Goal: Transaction & Acquisition: Purchase product/service

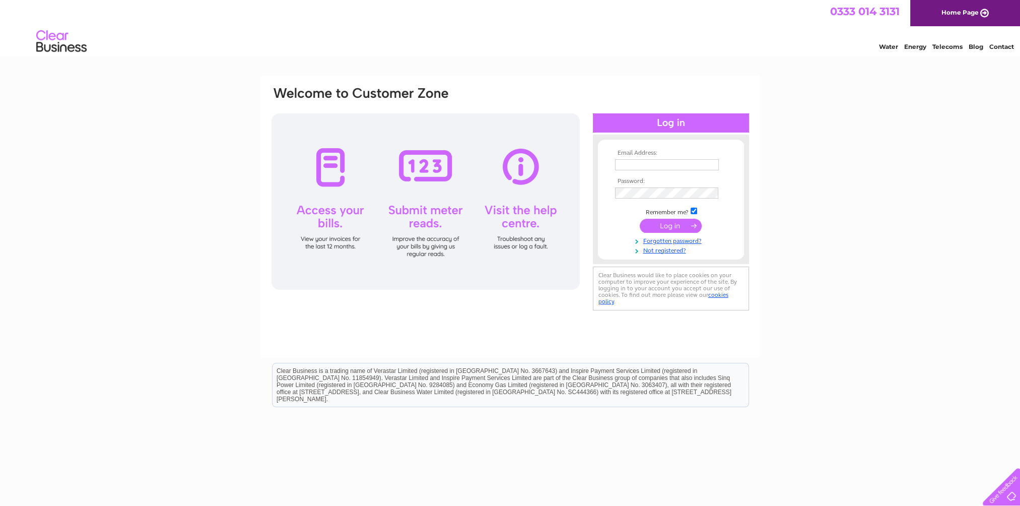
type input "robertcarr951@gmail.com"
click at [658, 229] on input "submit" at bounding box center [671, 226] width 62 height 14
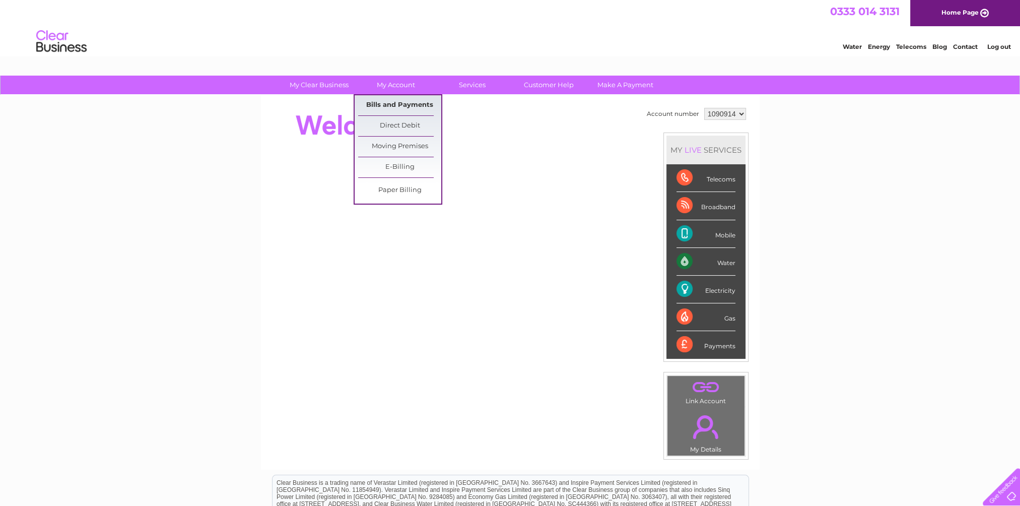
click at [399, 103] on link "Bills and Payments" at bounding box center [399, 105] width 83 height 20
click at [397, 106] on link "Bills and Payments" at bounding box center [399, 105] width 83 height 20
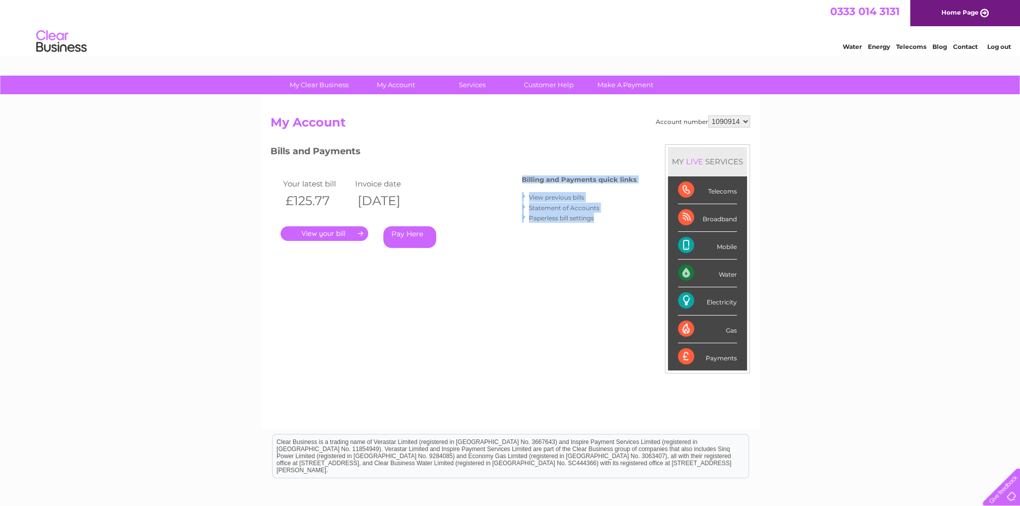
drag, startPoint x: 608, startPoint y: 231, endPoint x: 522, endPoint y: 181, distance: 99.3
click at [522, 181] on div "Billing and Payments quick links View previous bills Statement of Accounts Pape…" at bounding box center [579, 200] width 115 height 66
drag, startPoint x: 522, startPoint y: 181, endPoint x: 604, endPoint y: 189, distance: 82.9
click at [604, 189] on div "Billing and Payments quick links View previous bills Statement of Accounts Pape…" at bounding box center [579, 200] width 115 height 66
click at [638, 185] on div "Account number 1090914 My Account MY LIVE SERVICES Telecoms Broadband Mobile Wa…" at bounding box center [509, 266] width 479 height 303
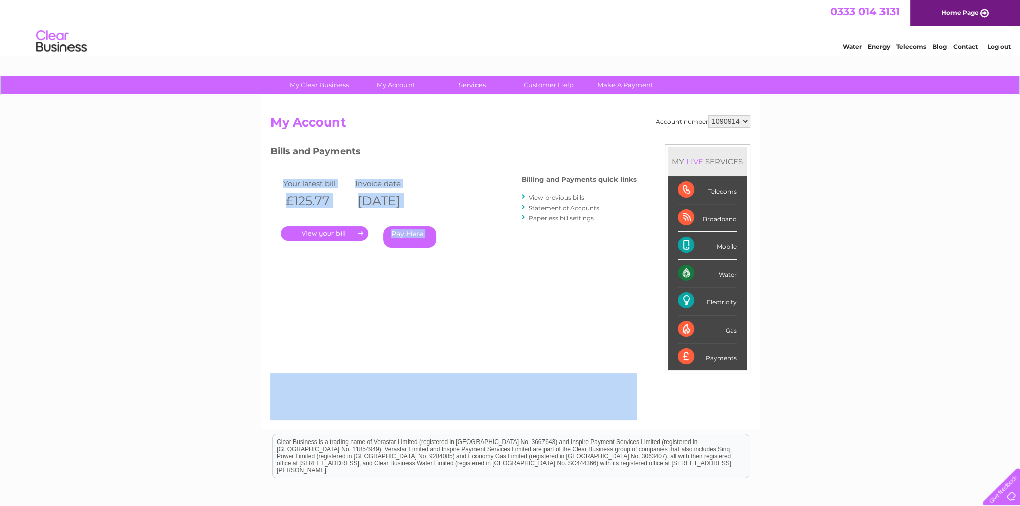
drag, startPoint x: 638, startPoint y: 178, endPoint x: 516, endPoint y: 179, distance: 121.9
click at [516, 179] on div "Account number 1090914 My Account MY LIVE SERVICES Telecoms Broadband Mobile Wa…" at bounding box center [509, 266] width 479 height 303
drag, startPoint x: 516, startPoint y: 179, endPoint x: 473, endPoint y: 222, distance: 60.2
click at [473, 222] on div ". Pay Here" at bounding box center [381, 218] width 201 height 15
drag, startPoint x: 389, startPoint y: 201, endPoint x: 279, endPoint y: 182, distance: 111.9
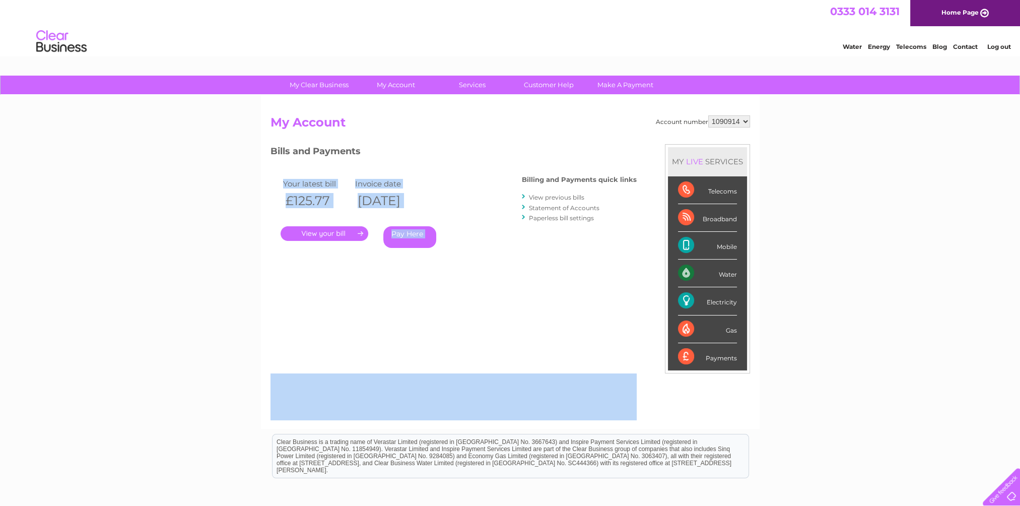
click at [279, 182] on div "Your latest bill Invoice date £125.77 11/08/2025 . Pay Here" at bounding box center [381, 215] width 222 height 96
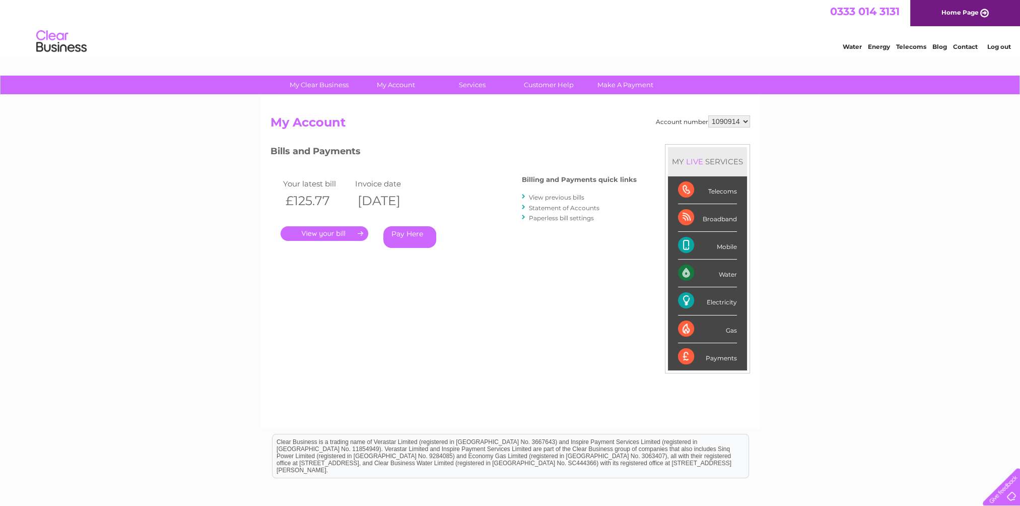
drag, startPoint x: 279, startPoint y: 182, endPoint x: 379, endPoint y: 147, distance: 105.8
click at [379, 147] on h3 "Bills and Payments" at bounding box center [453, 153] width 366 height 18
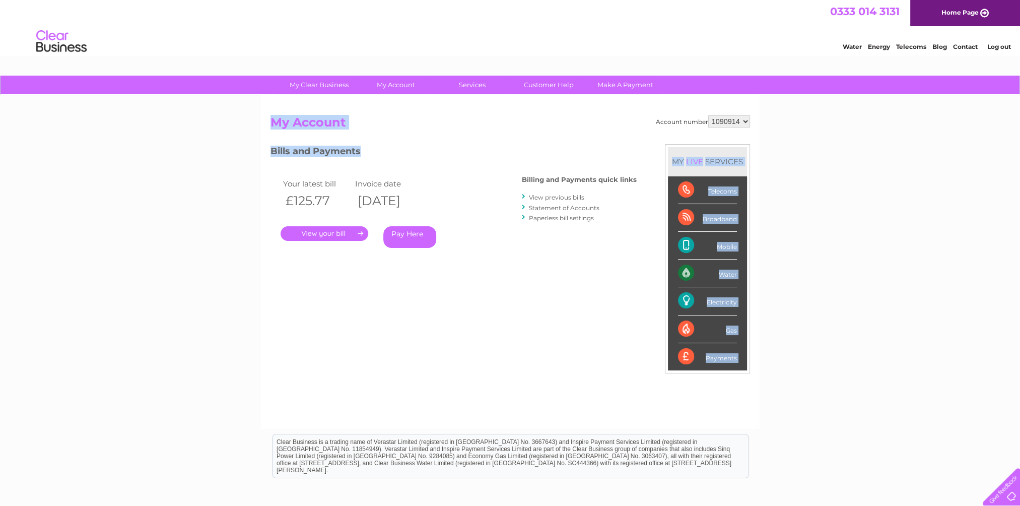
drag, startPoint x: 368, startPoint y: 151, endPoint x: 270, endPoint y: 123, distance: 101.7
click at [270, 123] on div "Account number 1090914 My Account MY LIVE SERVICES Telecoms Broadband Mobile Wa…" at bounding box center [509, 266] width 479 height 303
drag, startPoint x: 270, startPoint y: 123, endPoint x: 377, endPoint y: 145, distance: 108.9
click at [377, 145] on h3 "Bills and Payments" at bounding box center [453, 153] width 366 height 18
click at [376, 159] on h3 "Bills and Payments" at bounding box center [453, 153] width 366 height 18
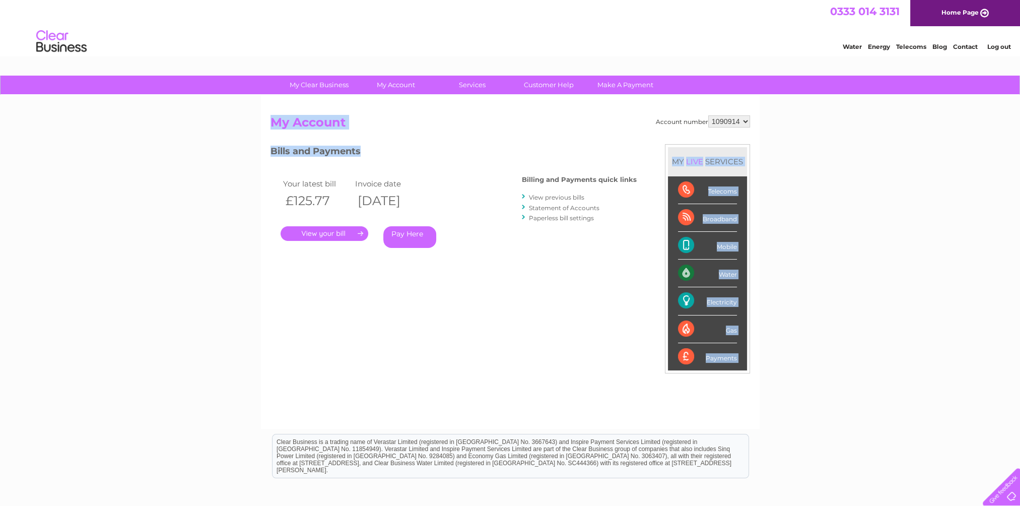
drag, startPoint x: 363, startPoint y: 153, endPoint x: 266, endPoint y: 123, distance: 100.8
click at [266, 123] on div "Account number 1090914 My Account MY LIVE SERVICES Telecoms Broadband Mobile Wa…" at bounding box center [510, 261] width 499 height 333
drag, startPoint x: 266, startPoint y: 123, endPoint x: 377, endPoint y: 148, distance: 113.0
click at [377, 147] on h3 "Bills and Payments" at bounding box center [453, 153] width 366 height 18
click at [413, 233] on link "Pay Here" at bounding box center [409, 237] width 53 height 22
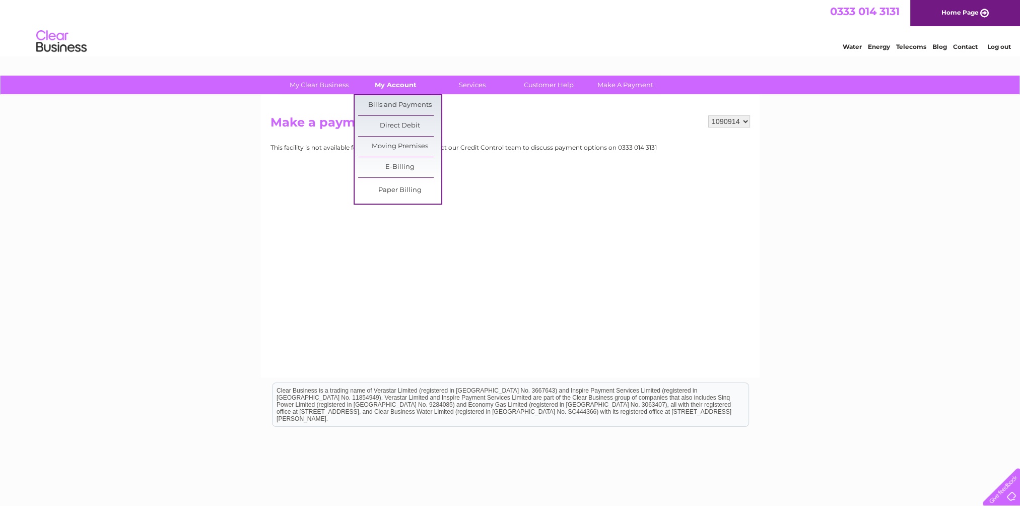
click at [395, 86] on link "My Account" at bounding box center [395, 85] width 83 height 19
click at [394, 106] on link "Bills and Payments" at bounding box center [399, 105] width 83 height 20
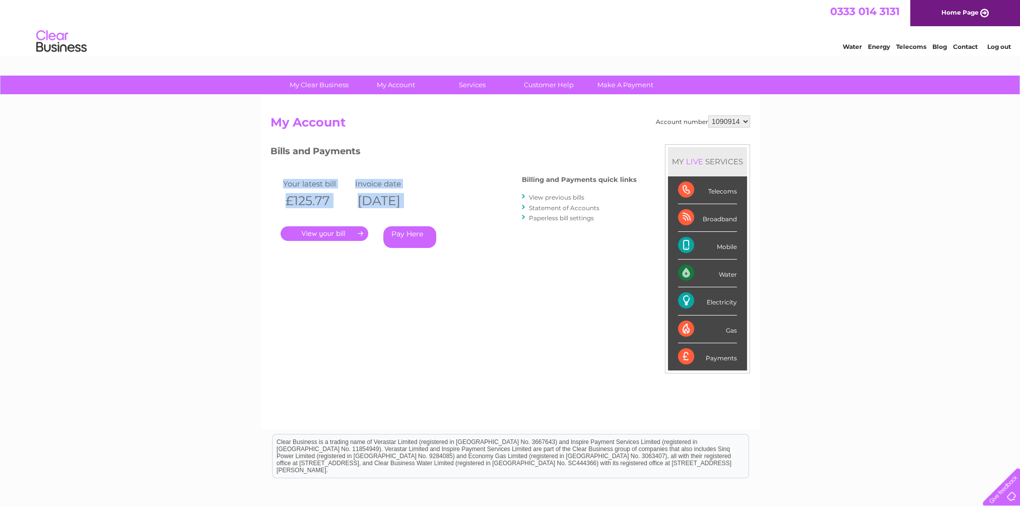
drag, startPoint x: 608, startPoint y: 239, endPoint x: 509, endPoint y: 172, distance: 119.3
click at [509, 172] on div "Bills and Payments Billing and Payments quick links View previous bills Stateme…" at bounding box center [453, 203] width 366 height 118
click at [492, 203] on div "Bills and Payments Billing and Payments quick links View previous bills Stateme…" at bounding box center [453, 203] width 366 height 118
click at [745, 121] on select "1090914" at bounding box center [729, 121] width 42 height 12
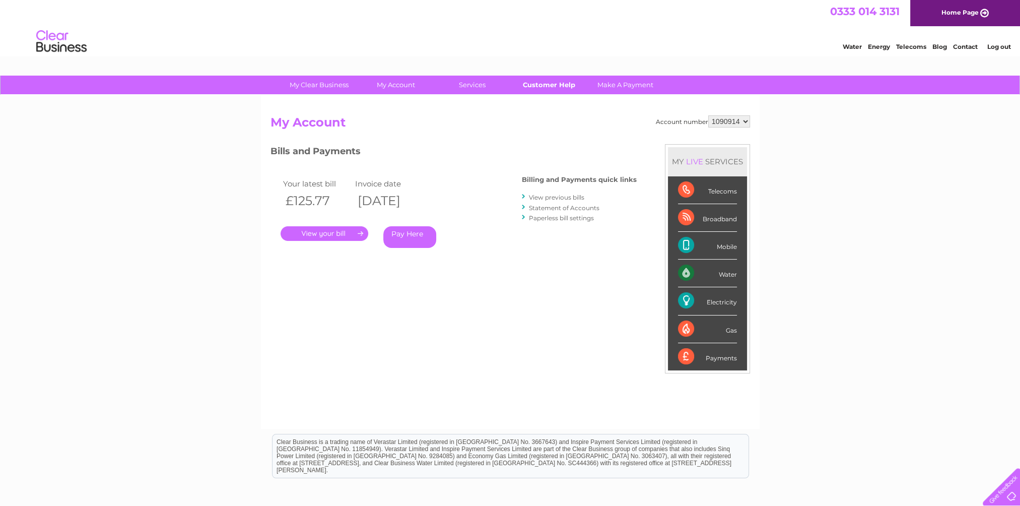
click at [551, 85] on link "Customer Help" at bounding box center [548, 85] width 83 height 19
drag, startPoint x: 603, startPoint y: 231, endPoint x: 521, endPoint y: 176, distance: 98.6
click at [521, 176] on div "Bills and Payments Billing and Payments quick links View previous bills Stateme…" at bounding box center [453, 203] width 366 height 118
drag, startPoint x: 521, startPoint y: 176, endPoint x: 473, endPoint y: 146, distance: 56.3
click at [473, 146] on h3 "Bills and Payments" at bounding box center [453, 153] width 366 height 18
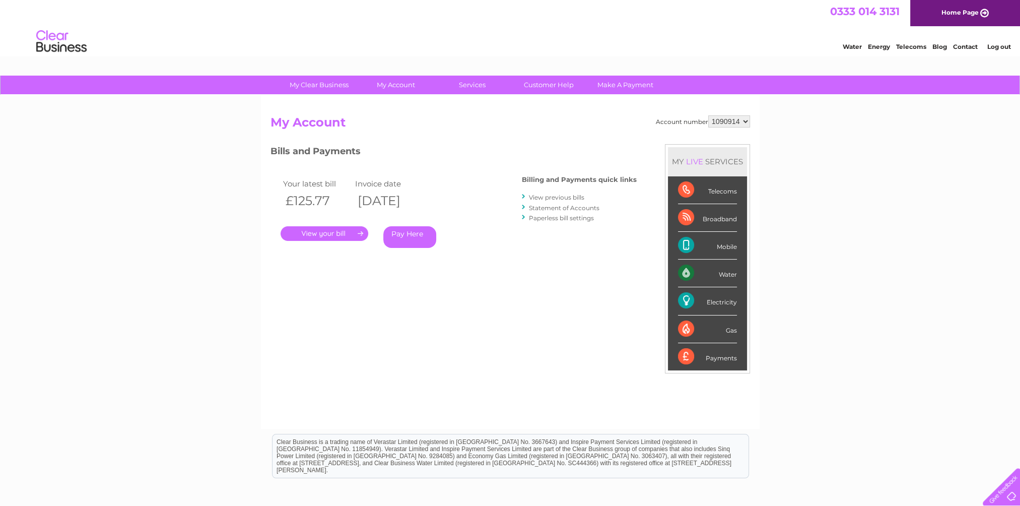
drag, startPoint x: 452, startPoint y: 205, endPoint x: 254, endPoint y: 128, distance: 212.7
click at [254, 128] on div "My Clear Business Login Details My Details My Preferences Link Account My Accou…" at bounding box center [510, 338] width 1020 height 525
click at [455, 171] on div "Your latest bill Invoice date £125.77 11/08/2025 . Pay Here" at bounding box center [381, 215] width 222 height 96
drag, startPoint x: 439, startPoint y: 200, endPoint x: 264, endPoint y: 125, distance: 190.2
click at [264, 125] on div "Account number 1090914 My Account MY LIVE SERVICES Telecoms Broadband Mobile Wa…" at bounding box center [510, 261] width 499 height 333
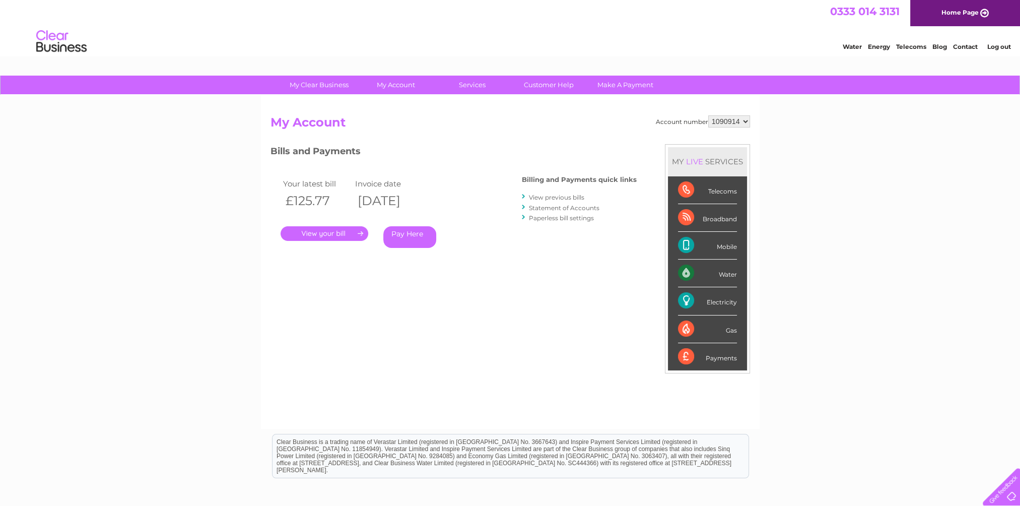
drag, startPoint x: 264, startPoint y: 125, endPoint x: 408, endPoint y: 137, distance: 144.6
click at [408, 137] on div "Account number 1090914 My Account MY LIVE SERVICES Telecoms Broadband Mobile Wa…" at bounding box center [509, 266] width 479 height 303
drag, startPoint x: 443, startPoint y: 201, endPoint x: 264, endPoint y: 122, distance: 196.1
click at [264, 122] on div "Account number 1090914 My Account MY LIVE SERVICES Telecoms Broadband Mobile Wa…" at bounding box center [510, 261] width 499 height 333
drag, startPoint x: 264, startPoint y: 122, endPoint x: 409, endPoint y: 128, distance: 145.2
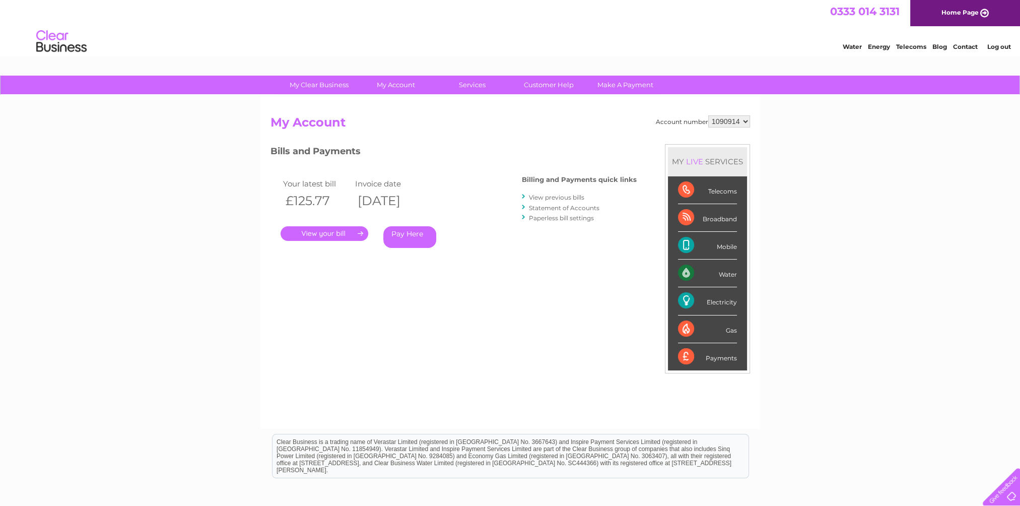
click at [409, 128] on h2 "My Account" at bounding box center [509, 124] width 479 height 19
click at [435, 143] on div "Account number 1090914 My Account MY LIVE SERVICES Telecoms Broadband Mobile Wa…" at bounding box center [509, 266] width 479 height 303
drag, startPoint x: 612, startPoint y: 220, endPoint x: 524, endPoint y: 174, distance: 99.3
click at [524, 174] on div "Billing and Payments quick links View previous bills Statement of Accounts Pape…" at bounding box center [579, 200] width 115 height 66
drag, startPoint x: 524, startPoint y: 174, endPoint x: 472, endPoint y: 177, distance: 52.0
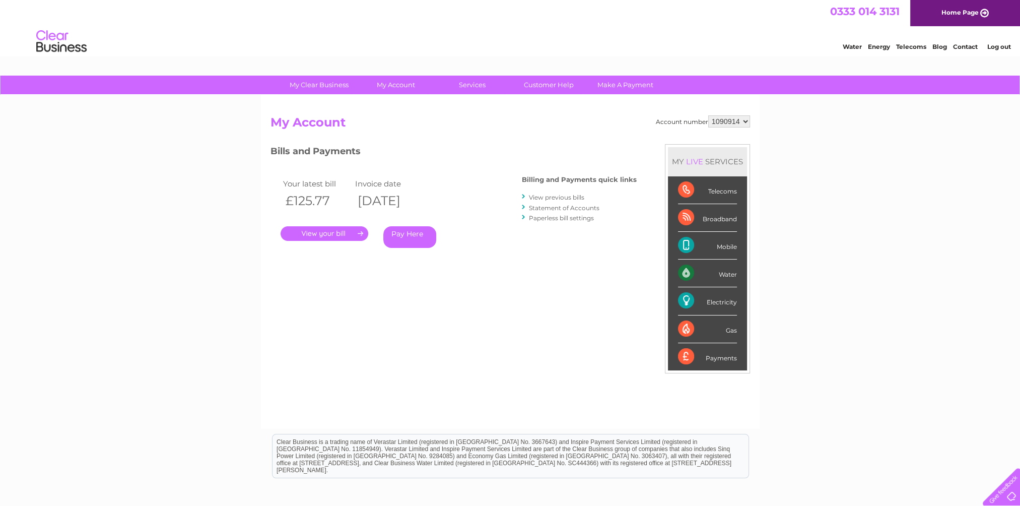
click at [472, 177] on div "Your latest bill Invoice date £125.77 [DATE] . Pay Here" at bounding box center [381, 215] width 222 height 96
drag, startPoint x: 357, startPoint y: 124, endPoint x: 271, endPoint y: 123, distance: 85.6
click at [271, 123] on h2 "My Account" at bounding box center [509, 124] width 479 height 19
drag, startPoint x: 444, startPoint y: 203, endPoint x: 275, endPoint y: 124, distance: 186.1
click at [275, 124] on div "Account number 1090914 My Account MY LIVE SERVICES Telecoms Broadband Mobile Wa…" at bounding box center [509, 266] width 479 height 303
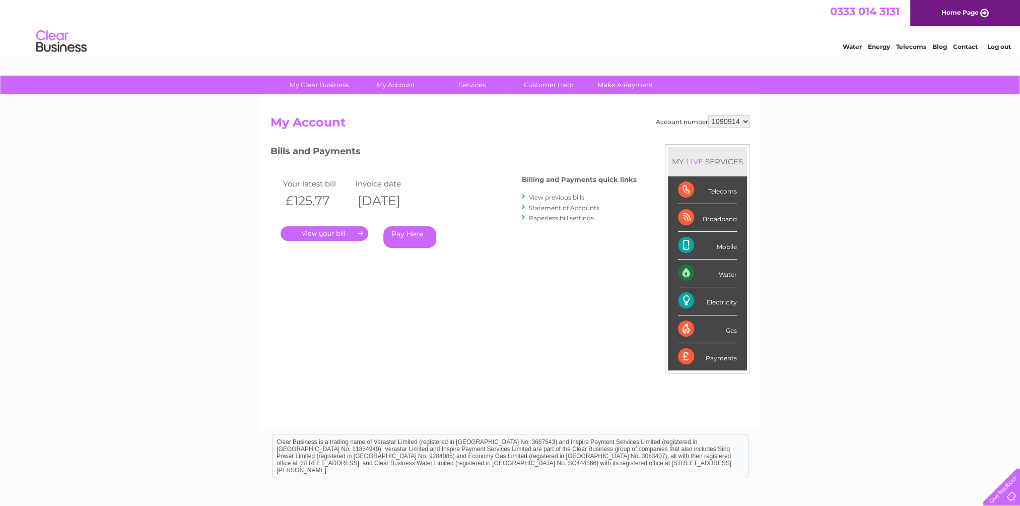
drag, startPoint x: 275, startPoint y: 124, endPoint x: 368, endPoint y: 137, distance: 94.1
click at [368, 137] on div "Account number 1090914 My Account MY LIVE SERVICES Telecoms Broadband Mobile Wa…" at bounding box center [509, 266] width 479 height 303
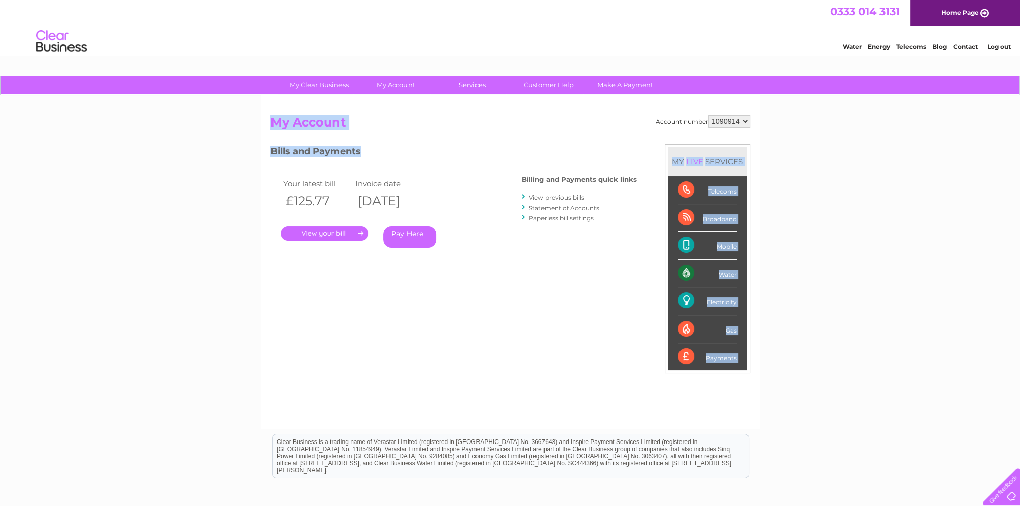
drag, startPoint x: 363, startPoint y: 150, endPoint x: 274, endPoint y: 125, distance: 92.0
click at [274, 125] on div "Account number 1090914 My Account MY LIVE SERVICES Telecoms Broadband Mobile Wa…" at bounding box center [509, 266] width 479 height 303
drag, startPoint x: 445, startPoint y: 204, endPoint x: 266, endPoint y: 121, distance: 197.8
click at [266, 121] on div "Account number 1090914 My Account MY LIVE SERVICES Telecoms Broadband Mobile Wa…" at bounding box center [510, 261] width 499 height 333
click at [425, 184] on td "Invoice date" at bounding box center [389, 184] width 73 height 14
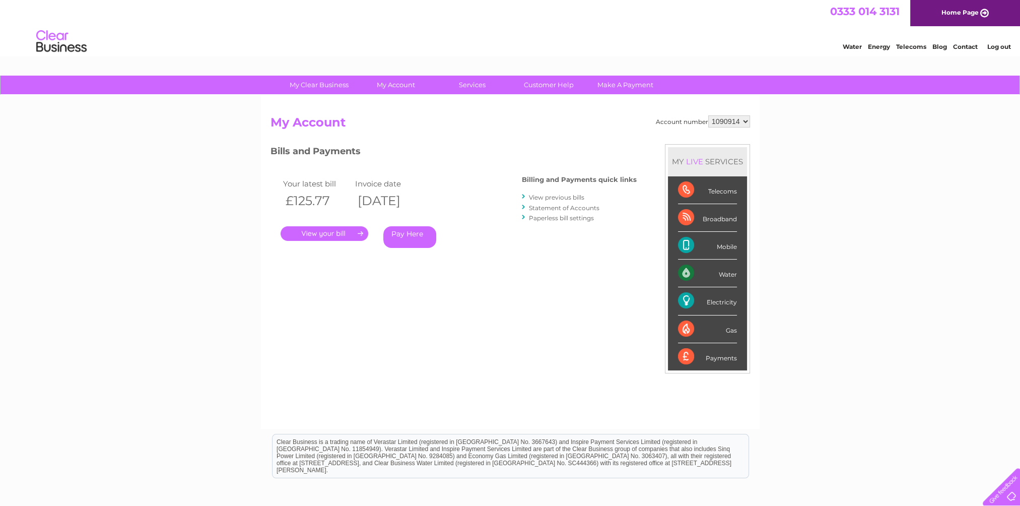
click at [569, 235] on div "Bills and Payments Billing and Payments quick links View previous bills Stateme…" at bounding box center [453, 203] width 366 height 118
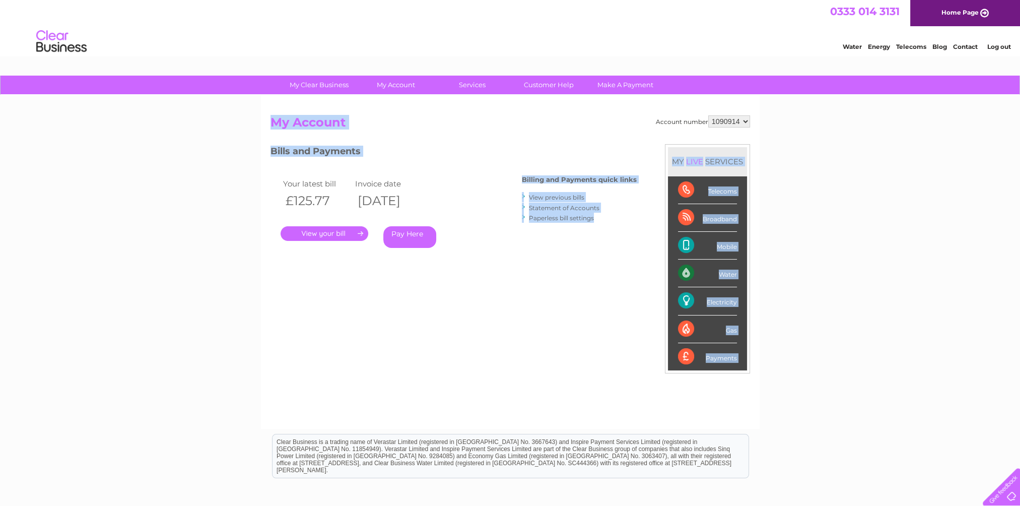
drag, startPoint x: 598, startPoint y: 221, endPoint x: 270, endPoint y: 124, distance: 341.7
click at [270, 124] on div "Account number 1090914 My Account MY LIVE SERVICES Telecoms Broadband Mobile Wa…" at bounding box center [509, 266] width 479 height 303
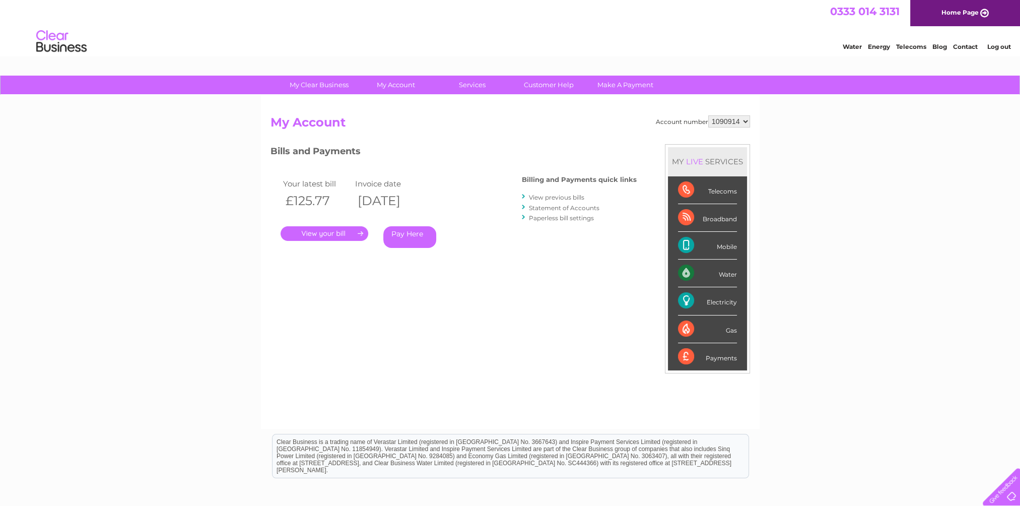
drag, startPoint x: 270, startPoint y: 124, endPoint x: 511, endPoint y: 141, distance: 241.3
click at [511, 141] on div "Account number 1090914 My Account MY LIVE SERVICES Telecoms Broadband Mobile Wa…" at bounding box center [509, 266] width 479 height 303
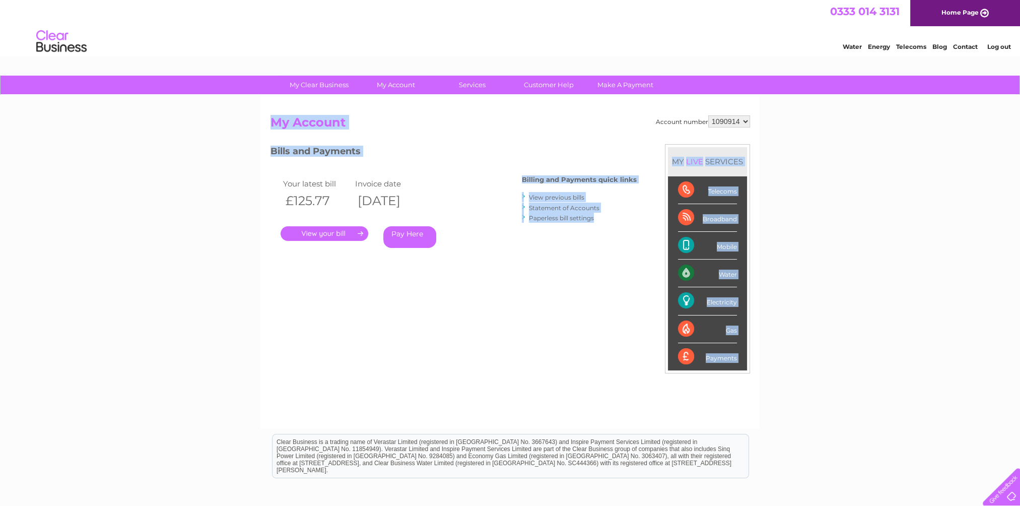
drag, startPoint x: 596, startPoint y: 217, endPoint x: 267, endPoint y: 125, distance: 341.0
click at [267, 125] on div "Account number 1090914 My Account MY LIVE SERVICES Telecoms Broadband Mobile Wa…" at bounding box center [510, 261] width 499 height 333
drag, startPoint x: 267, startPoint y: 125, endPoint x: 445, endPoint y: 148, distance: 179.3
click at [464, 153] on h3 "Bills and Payments" at bounding box center [453, 153] width 366 height 18
click at [439, 144] on h3 "Bills and Payments" at bounding box center [453, 153] width 366 height 18
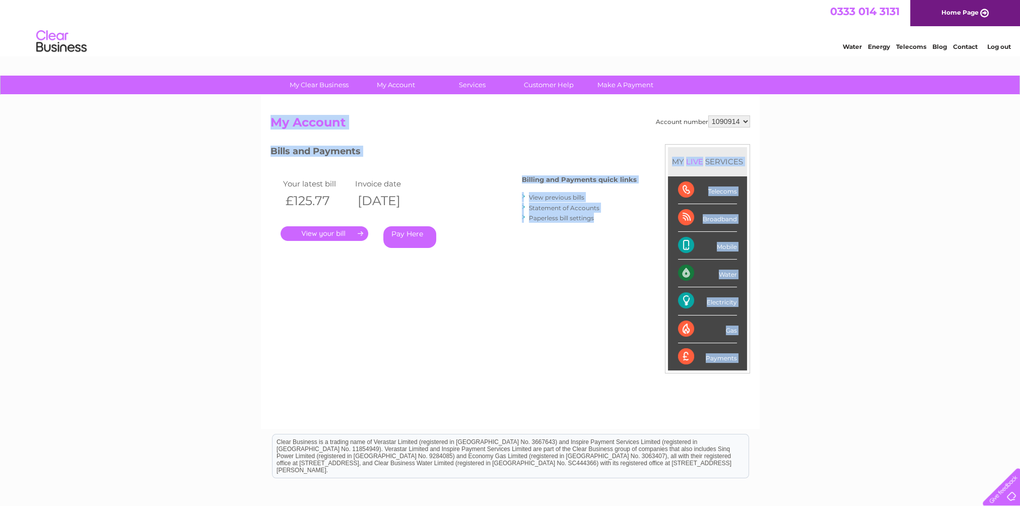
click at [439, 144] on h3 "Bills and Payments" at bounding box center [453, 153] width 366 height 18
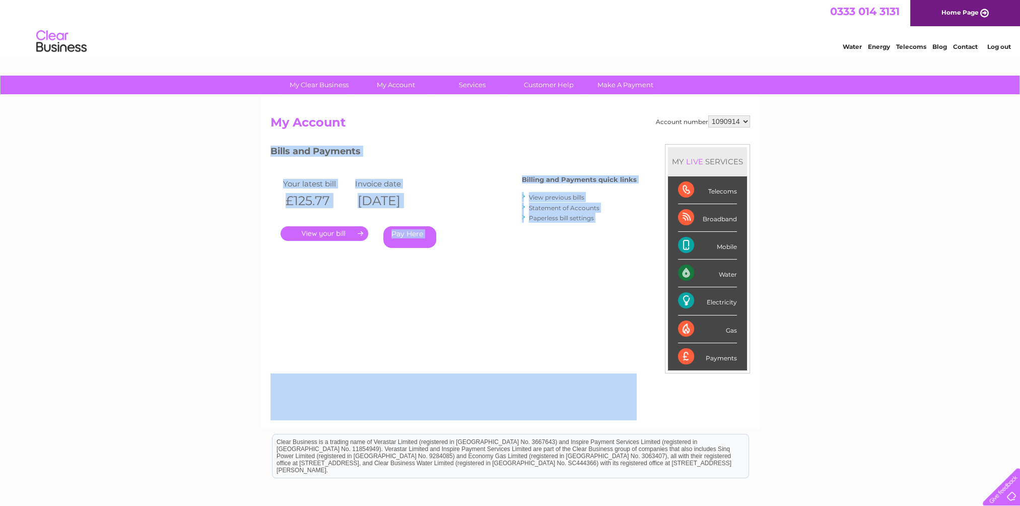
click at [439, 144] on div "Account number 1090914 My Account MY LIVE SERVICES Telecoms Broadband Mobile Wa…" at bounding box center [509, 266] width 479 height 303
drag, startPoint x: 439, startPoint y: 144, endPoint x: 454, endPoint y: 186, distance: 44.9
click at [425, 186] on td "Invoice date" at bounding box center [389, 184] width 73 height 14
click at [459, 363] on div "Account number 1090914 My Account MY LIVE SERVICES Telecoms Broadband Mobile Wa…" at bounding box center [509, 266] width 479 height 303
drag, startPoint x: 445, startPoint y: 201, endPoint x: 266, endPoint y: 127, distance: 193.5
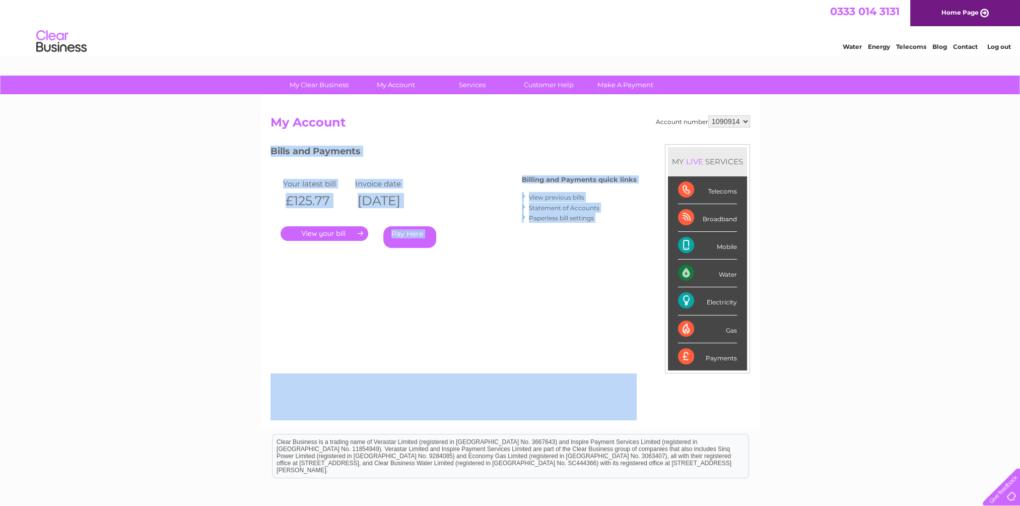
click at [266, 127] on div "Account number 1090914 My Account MY LIVE SERVICES Telecoms Broadband Mobile Wa…" at bounding box center [510, 261] width 499 height 333
drag, startPoint x: 266, startPoint y: 127, endPoint x: 384, endPoint y: 129, distance: 117.3
click at [384, 129] on h2 "My Account" at bounding box center [509, 124] width 479 height 19
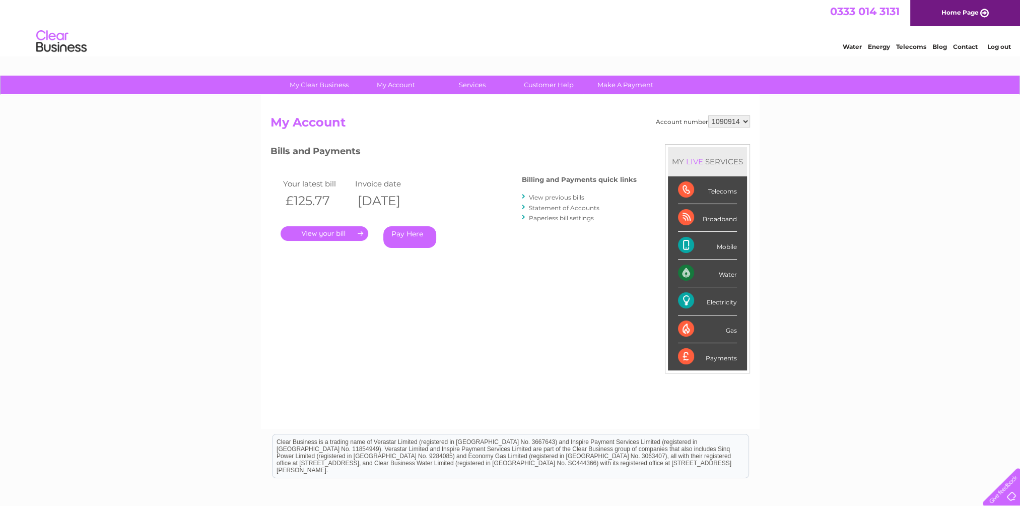
click at [405, 136] on div "Account number 1090914 My Account MY LIVE SERVICES Telecoms Broadband Mobile Wa…" at bounding box center [509, 266] width 479 height 303
drag, startPoint x: 444, startPoint y: 204, endPoint x: 273, endPoint y: 124, distance: 188.6
click at [273, 124] on div "Account number 1090914 My Account MY LIVE SERVICES Telecoms Broadband Mobile Wa…" at bounding box center [509, 266] width 479 height 303
drag, startPoint x: 273, startPoint y: 124, endPoint x: 439, endPoint y: 153, distance: 168.1
click at [439, 153] on h3 "Bills and Payments" at bounding box center [453, 153] width 366 height 18
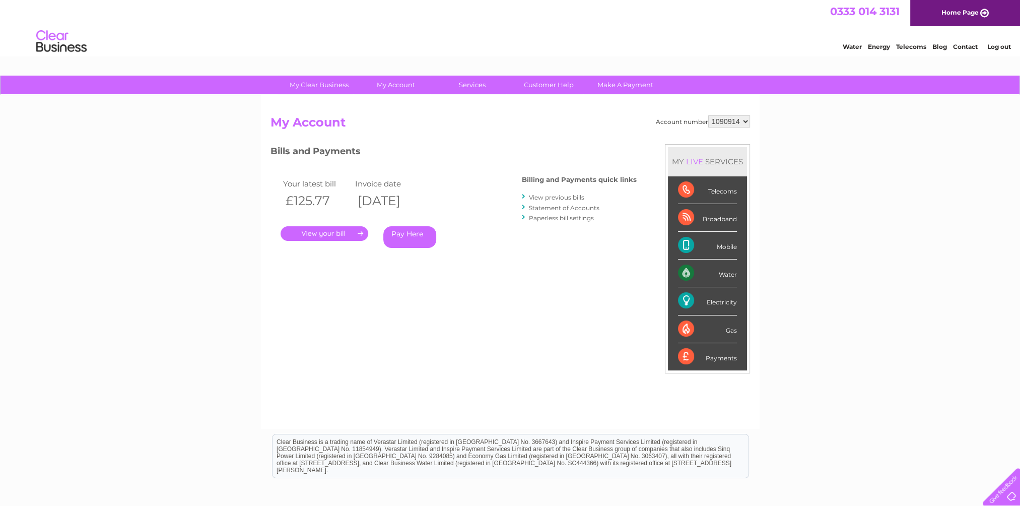
click at [518, 219] on div "Bills and Payments Billing and Payments quick links View previous bills Stateme…" at bounding box center [453, 203] width 366 height 118
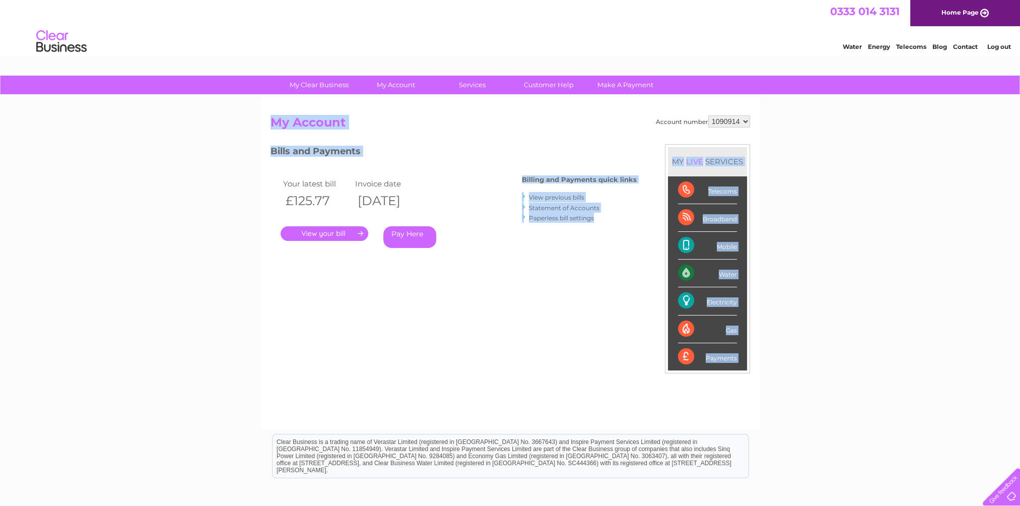
drag, startPoint x: 597, startPoint y: 219, endPoint x: 271, endPoint y: 127, distance: 338.6
click at [271, 127] on div "Account number 1090914 My Account MY LIVE SERVICES Telecoms Broadband Mobile Wa…" at bounding box center [509, 266] width 479 height 303
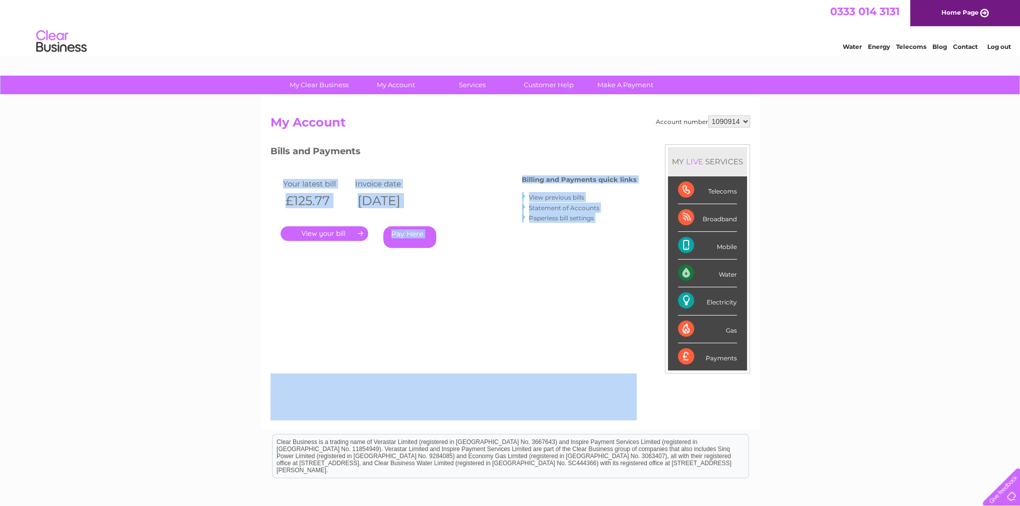
drag, startPoint x: 271, startPoint y: 127, endPoint x: 410, endPoint y: 144, distance: 140.0
click at [410, 144] on div "Account number 1090914 My Account MY LIVE SERVICES Telecoms Broadband Mobile Wa…" at bounding box center [509, 266] width 479 height 303
click at [475, 304] on div "Account number 1090914 My Account MY LIVE SERVICES Telecoms Broadband Mobile Wa…" at bounding box center [509, 266] width 479 height 303
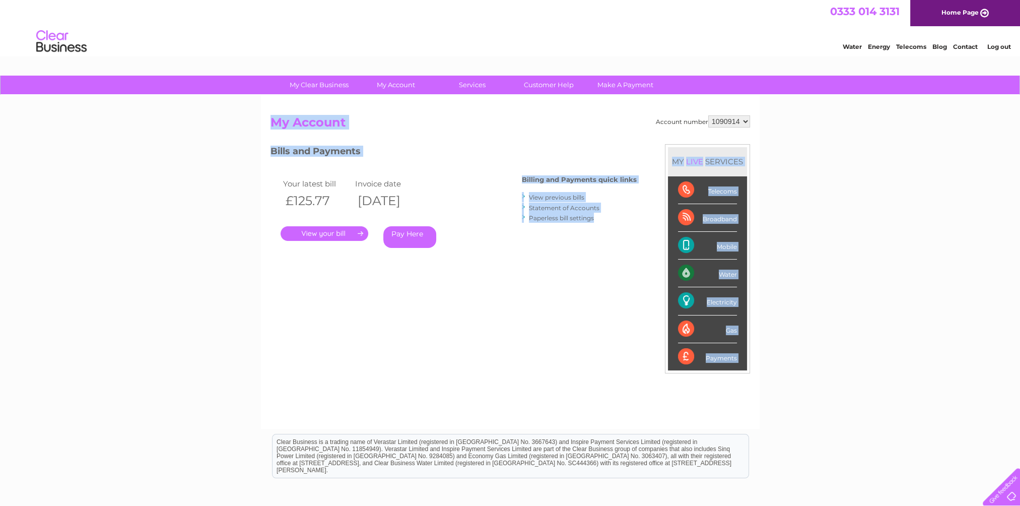
drag, startPoint x: 599, startPoint y: 221, endPoint x: 272, endPoint y: 122, distance: 340.8
click at [272, 122] on div "Account number 1090914 My Account MY LIVE SERVICES Telecoms Broadband Mobile Wa…" at bounding box center [509, 266] width 479 height 303
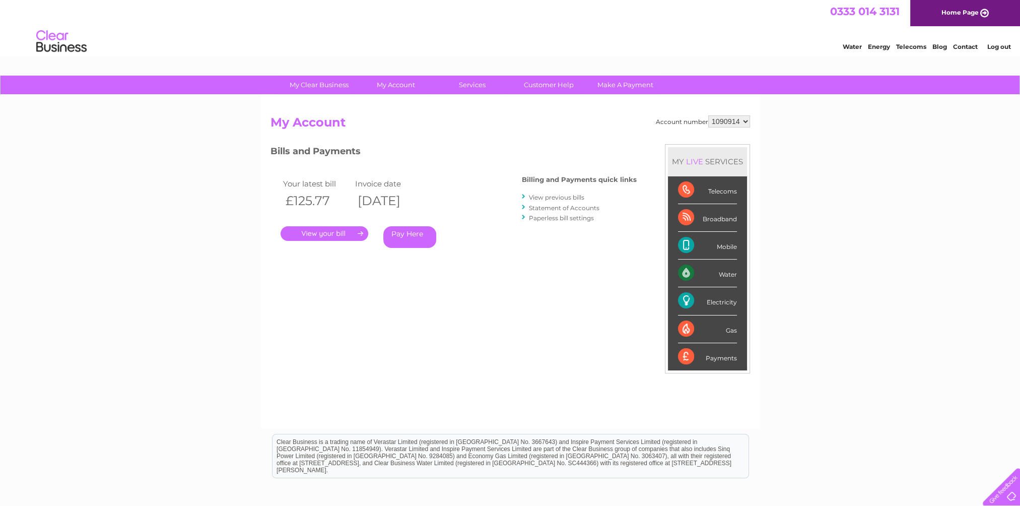
drag, startPoint x: 272, startPoint y: 122, endPoint x: 433, endPoint y: 141, distance: 161.2
click at [433, 141] on div "Account number 1090914 My Account MY LIVE SERVICES Telecoms Broadband Mobile Wa…" at bounding box center [509, 266] width 479 height 303
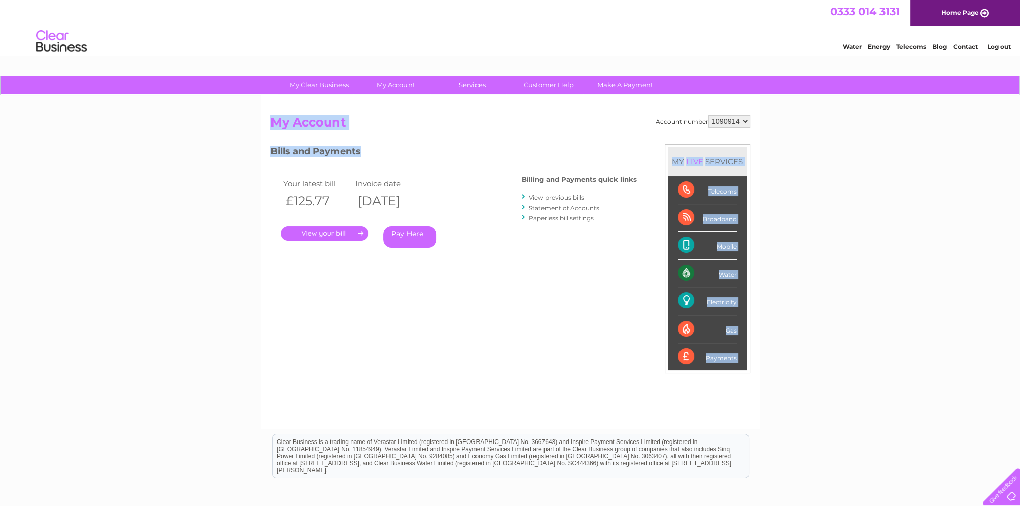
drag, startPoint x: 377, startPoint y: 152, endPoint x: 253, endPoint y: 115, distance: 128.7
click at [253, 115] on div "My Clear Business Login Details My Details My Preferences Link Account My Accou…" at bounding box center [510, 338] width 1020 height 525
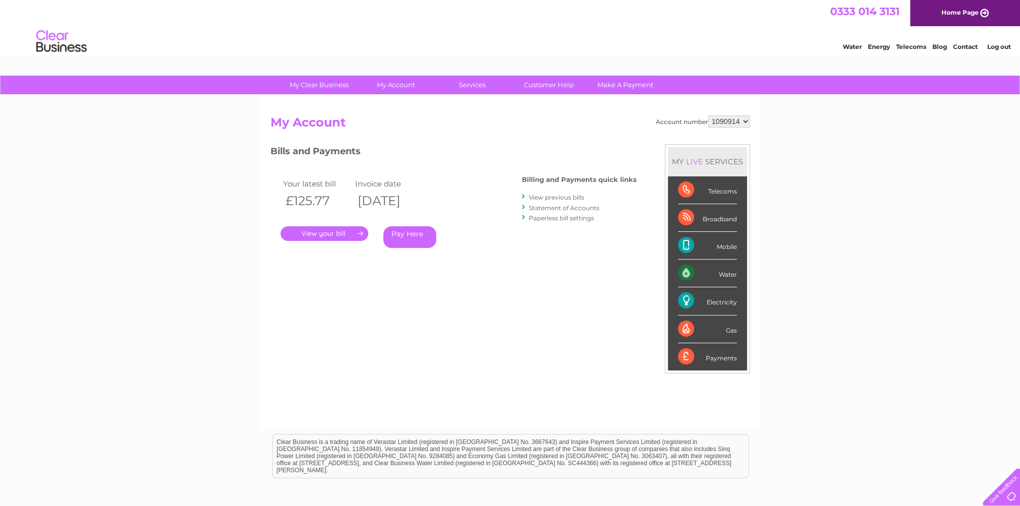
click at [463, 162] on div "Bills and Payments Billing and Payments quick links View previous bills Stateme…" at bounding box center [453, 203] width 366 height 118
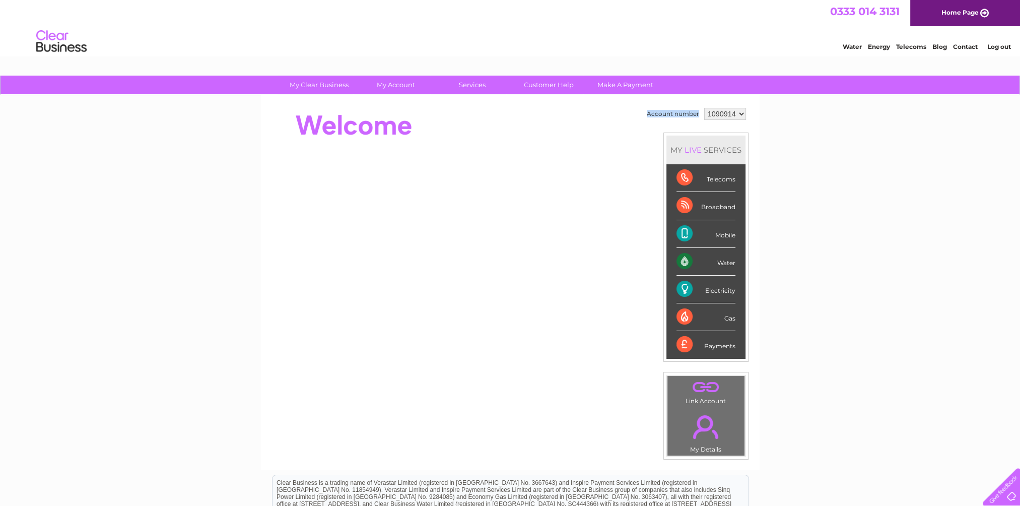
drag, startPoint x: 697, startPoint y: 115, endPoint x: 646, endPoint y: 112, distance: 51.4
click at [646, 112] on td "Account number" at bounding box center [672, 113] width 57 height 17
drag, startPoint x: 646, startPoint y: 112, endPoint x: 639, endPoint y: 129, distance: 18.1
click at [639, 128] on div "Account number 1090914 MY LIVE SERVICES Telecoms Broadband Mobile Water Electri…" at bounding box center [509, 252] width 479 height 294
drag, startPoint x: 697, startPoint y: 115, endPoint x: 646, endPoint y: 113, distance: 50.9
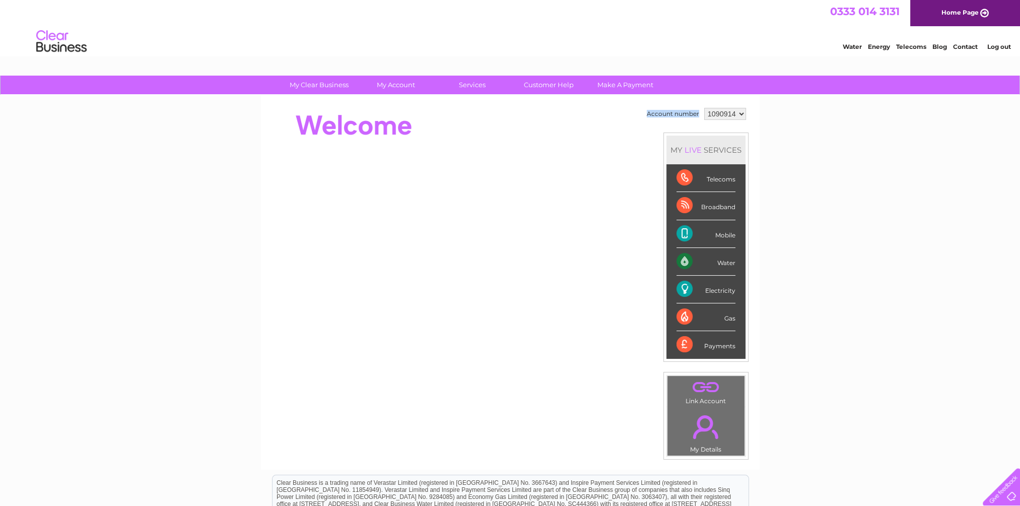
click at [646, 113] on td "Account number" at bounding box center [672, 113] width 57 height 17
drag, startPoint x: 646, startPoint y: 113, endPoint x: 606, endPoint y: 119, distance: 40.2
click at [606, 119] on div at bounding box center [453, 125] width 367 height 40
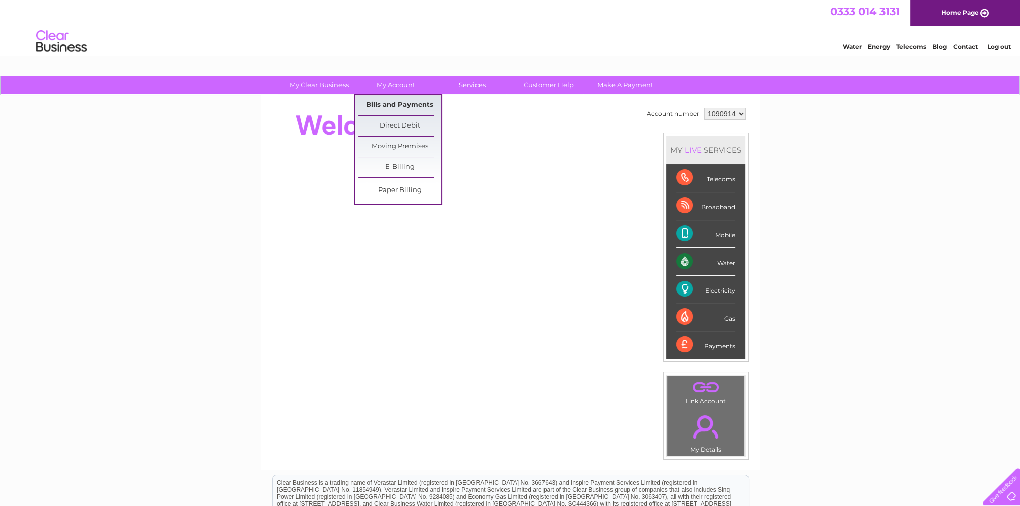
click at [392, 105] on link "Bills and Payments" at bounding box center [399, 105] width 83 height 20
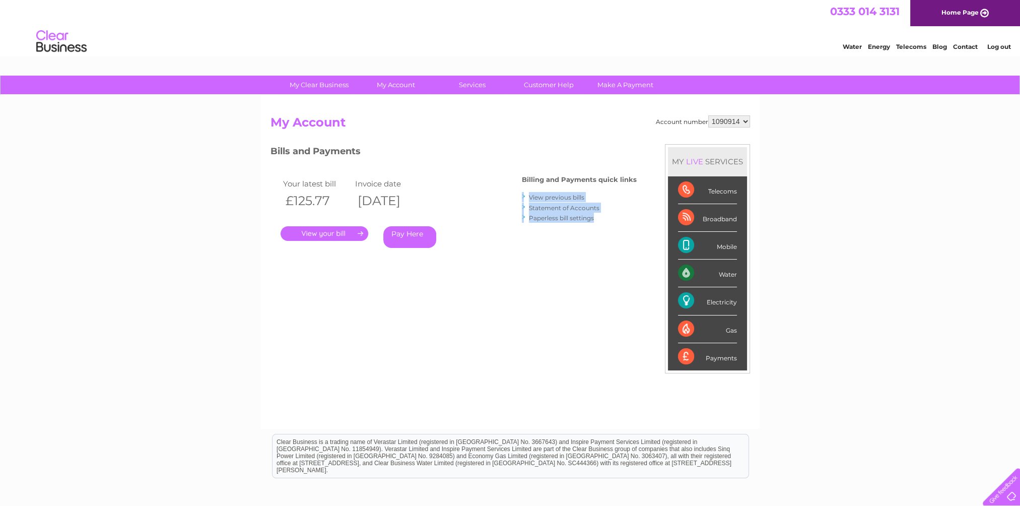
drag, startPoint x: 597, startPoint y: 219, endPoint x: 522, endPoint y: 194, distance: 79.5
click at [522, 194] on ul "View previous bills Statement of Accounts Paperless bill settings" at bounding box center [579, 207] width 115 height 31
drag, startPoint x: 522, startPoint y: 194, endPoint x: 481, endPoint y: 225, distance: 51.0
click at [481, 225] on div ". Pay Here" at bounding box center [381, 218] width 201 height 15
drag, startPoint x: 595, startPoint y: 216, endPoint x: 523, endPoint y: 193, distance: 75.5
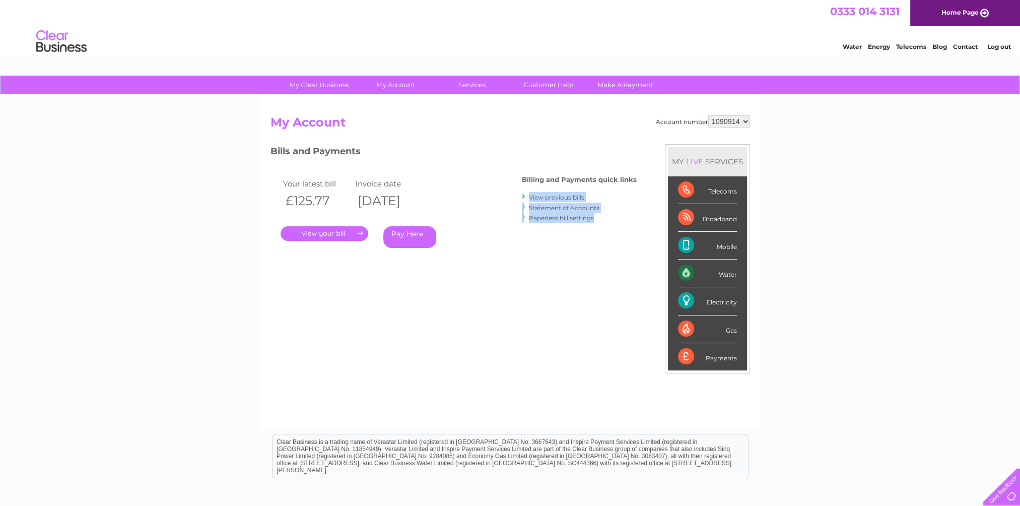
click at [523, 193] on ul "View previous bills Statement of Accounts Paperless bill settings" at bounding box center [579, 207] width 115 height 31
drag, startPoint x: 523, startPoint y: 193, endPoint x: 516, endPoint y: 244, distance: 51.3
click at [516, 244] on div "Bills and Payments Billing and Payments quick links View previous bills Stateme…" at bounding box center [453, 203] width 366 height 118
drag, startPoint x: 596, startPoint y: 216, endPoint x: 522, endPoint y: 195, distance: 77.2
click at [522, 195] on ul "View previous bills Statement of Accounts Paperless bill settings" at bounding box center [579, 207] width 115 height 31
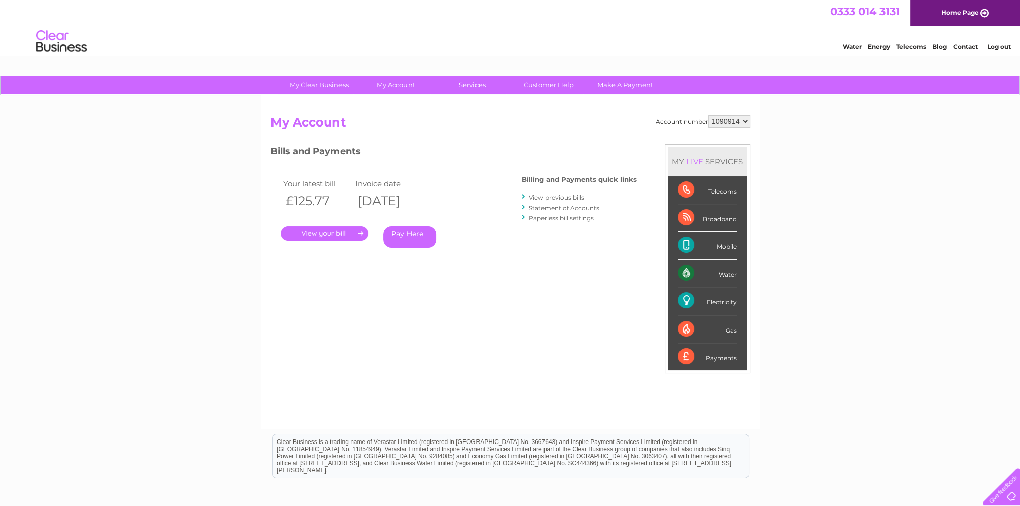
drag, startPoint x: 522, startPoint y: 195, endPoint x: 556, endPoint y: 244, distance: 59.7
click at [556, 244] on div "Bills and Payments Billing and Payments quick links View previous bills Stateme…" at bounding box center [453, 203] width 366 height 118
drag, startPoint x: 597, startPoint y: 218, endPoint x: 522, endPoint y: 197, distance: 77.3
click at [522, 197] on ul "View previous bills Statement of Accounts Paperless bill settings" at bounding box center [579, 207] width 115 height 31
drag, startPoint x: 522, startPoint y: 197, endPoint x: 585, endPoint y: 232, distance: 71.2
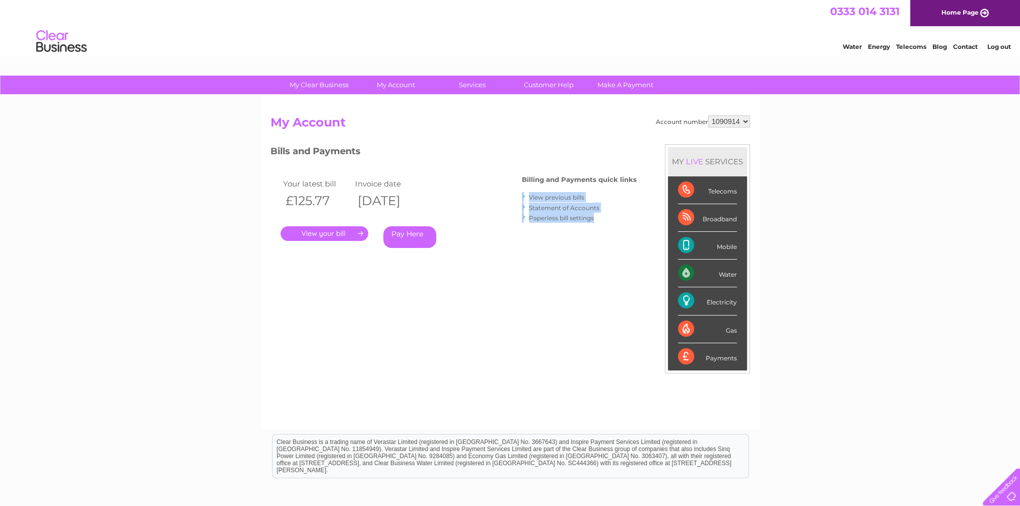
click at [585, 232] on div "Billing and Payments quick links View previous bills Statement of Accounts Pape…" at bounding box center [579, 200] width 115 height 66
click at [597, 219] on li "Paperless bill settings" at bounding box center [579, 218] width 115 height 10
click at [596, 218] on li "Paperless bill settings" at bounding box center [579, 218] width 115 height 10
drag, startPoint x: 596, startPoint y: 218, endPoint x: 522, endPoint y: 195, distance: 76.9
click at [522, 195] on ul "View previous bills Statement of Accounts Paperless bill settings" at bounding box center [579, 207] width 115 height 31
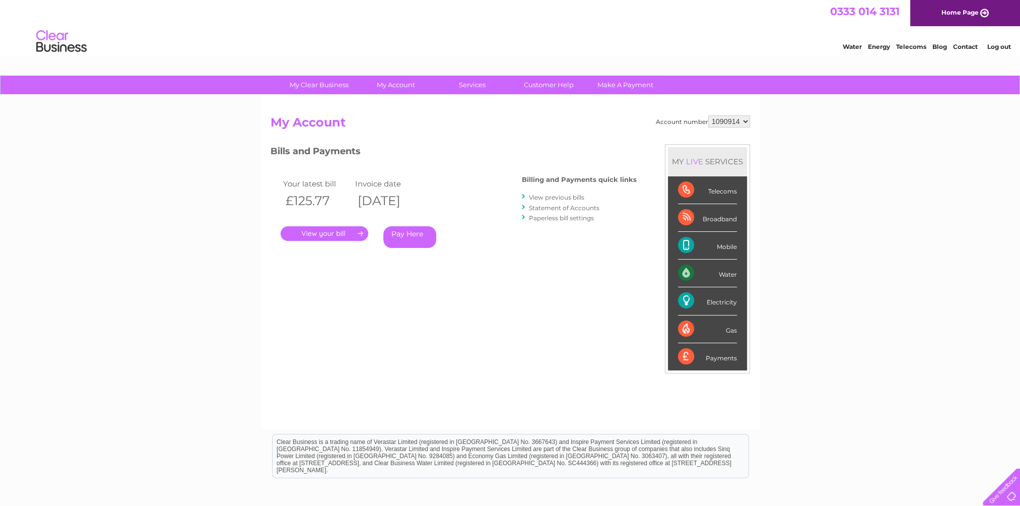
drag, startPoint x: 522, startPoint y: 195, endPoint x: 507, endPoint y: 215, distance: 25.1
click at [507, 215] on div "Bills and Payments Billing and Payments quick links View previous bills Stateme…" at bounding box center [453, 203] width 366 height 118
drag, startPoint x: 601, startPoint y: 220, endPoint x: 524, endPoint y: 179, distance: 87.4
click at [524, 179] on div "Billing and Payments quick links View previous bills Statement of Accounts Pape…" at bounding box center [579, 200] width 115 height 66
drag, startPoint x: 524, startPoint y: 179, endPoint x: 565, endPoint y: 239, distance: 72.8
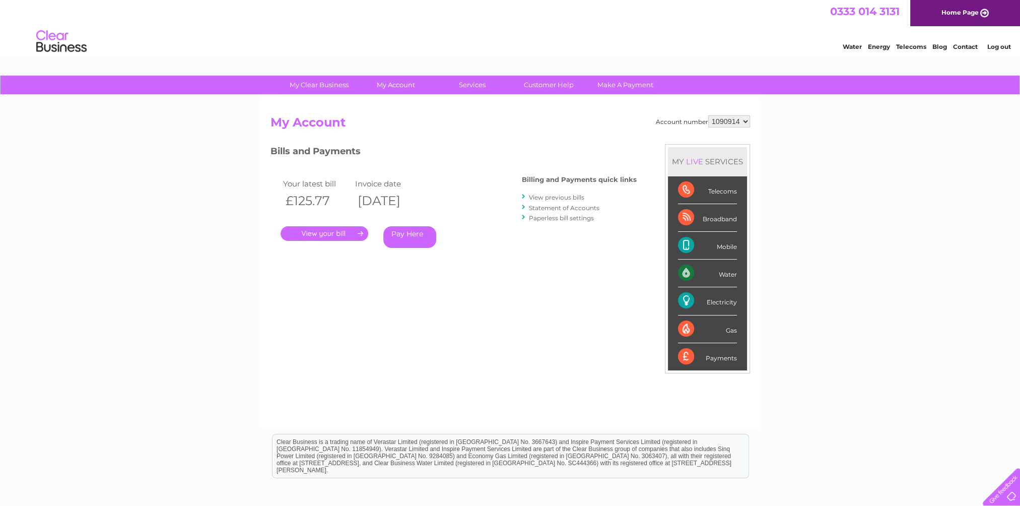
click at [556, 242] on div "Bills and Payments Billing and Payments quick links View previous bills Stateme…" at bounding box center [453, 203] width 366 height 118
drag, startPoint x: 600, startPoint y: 221, endPoint x: 523, endPoint y: 177, distance: 88.8
click at [523, 177] on div "Billing and Payments quick links View previous bills Statement of Accounts Pape…" at bounding box center [579, 200] width 115 height 66
drag, startPoint x: 523, startPoint y: 177, endPoint x: 501, endPoint y: 225, distance: 52.5
click at [501, 225] on div "Bills and Payments Billing and Payments quick links View previous bills Stateme…" at bounding box center [453, 203] width 366 height 118
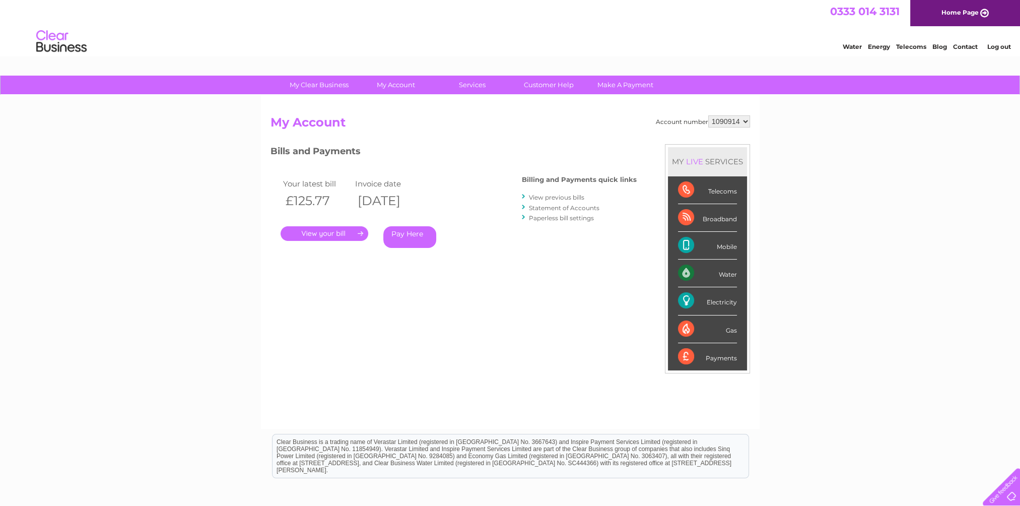
click at [596, 216] on li "Paperless bill settings" at bounding box center [579, 218] width 115 height 10
drag, startPoint x: 599, startPoint y: 220, endPoint x: 522, endPoint y: 179, distance: 86.9
click at [522, 179] on div "Billing and Payments quick links View previous bills Statement of Accounts Pape…" at bounding box center [579, 200] width 115 height 66
click at [425, 201] on th "[DATE]" at bounding box center [389, 200] width 73 height 21
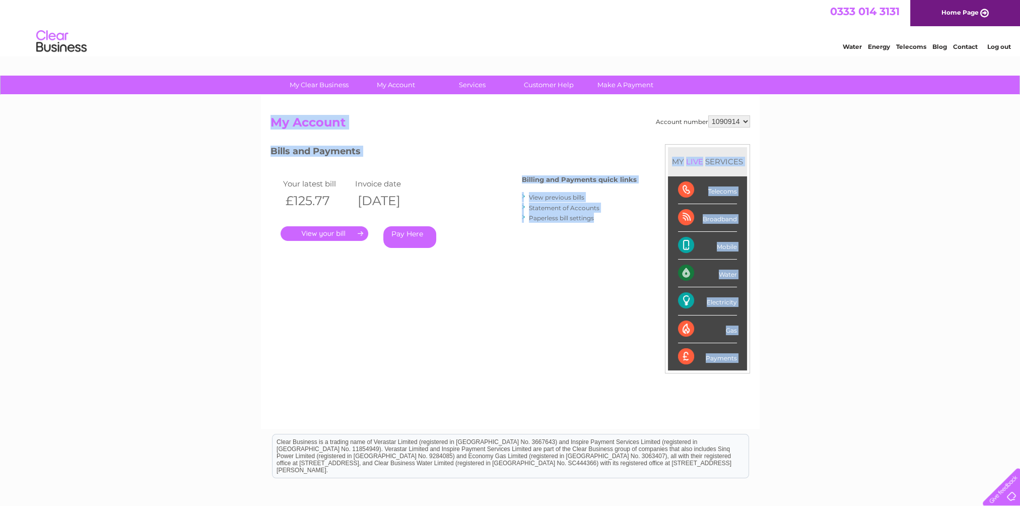
drag, startPoint x: 595, startPoint y: 218, endPoint x: 268, endPoint y: 125, distance: 339.9
click at [268, 125] on div "Account number 1090914 My Account MY LIVE SERVICES Telecoms Broadband Mobile Wa…" at bounding box center [510, 261] width 499 height 333
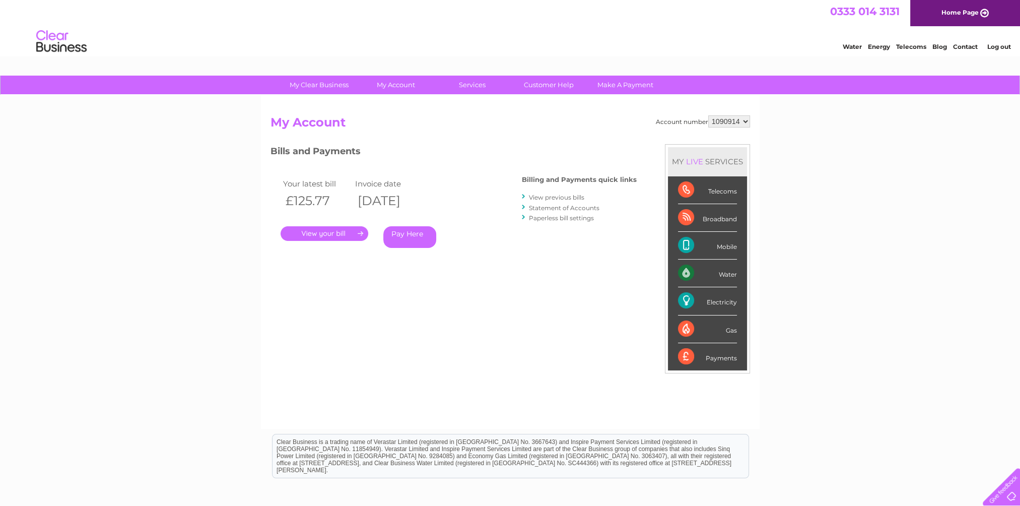
drag, startPoint x: 268, startPoint y: 125, endPoint x: 383, endPoint y: 136, distance: 114.9
click at [383, 136] on div "Account number 1090914 My Account MY LIVE SERVICES Telecoms Broadband Mobile Wa…" at bounding box center [509, 266] width 479 height 303
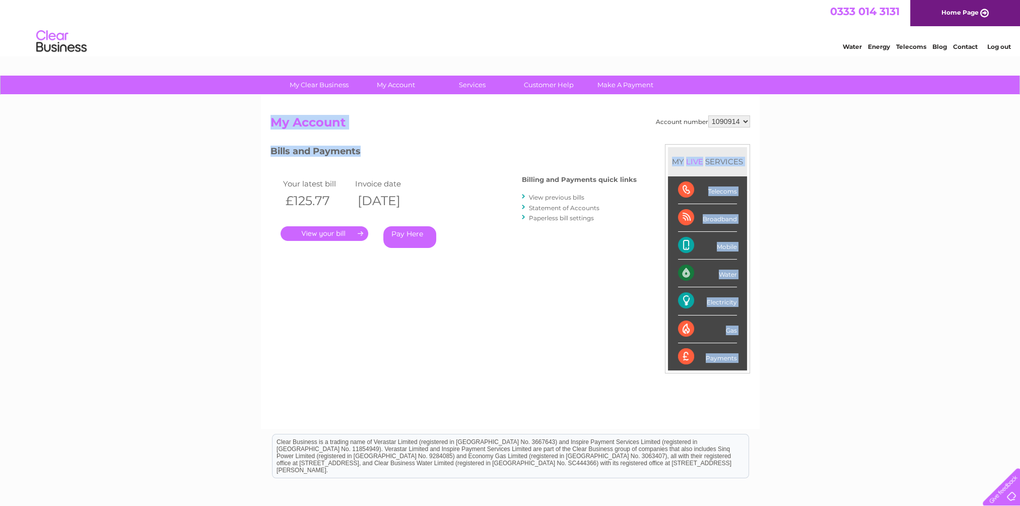
drag, startPoint x: 366, startPoint y: 155, endPoint x: 264, endPoint y: 124, distance: 106.1
click at [264, 124] on div "Account number 1090914 My Account MY LIVE SERVICES Telecoms Broadband Mobile Wa…" at bounding box center [510, 261] width 499 height 333
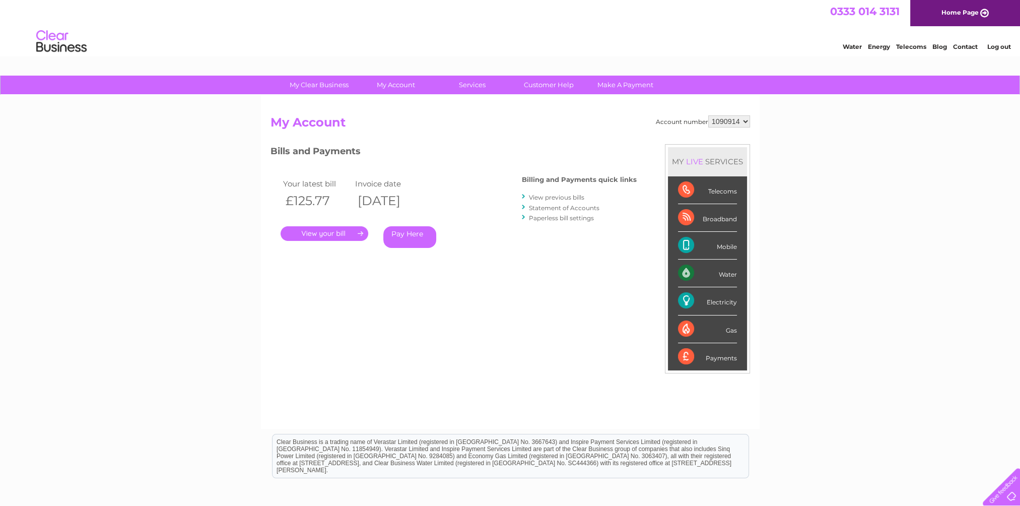
drag, startPoint x: 264, startPoint y: 124, endPoint x: 491, endPoint y: 169, distance: 231.0
click at [491, 169] on div "Your latest bill Invoice date £125.77 [DATE] . Pay Here" at bounding box center [381, 215] width 222 height 96
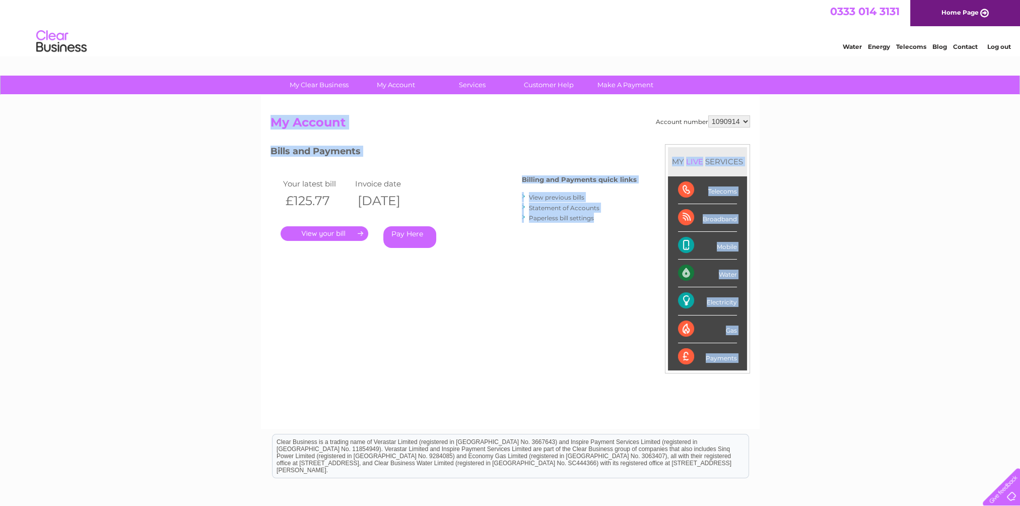
drag, startPoint x: 599, startPoint y: 222, endPoint x: 271, endPoint y: 123, distance: 342.9
click at [271, 123] on div "Account number 1090914 My Account MY LIVE SERVICES Telecoms Broadband Mobile Wa…" at bounding box center [509, 266] width 479 height 303
drag, startPoint x: 271, startPoint y: 123, endPoint x: 445, endPoint y: 153, distance: 176.8
click at [445, 151] on h3 "Bills and Payments" at bounding box center [453, 153] width 366 height 18
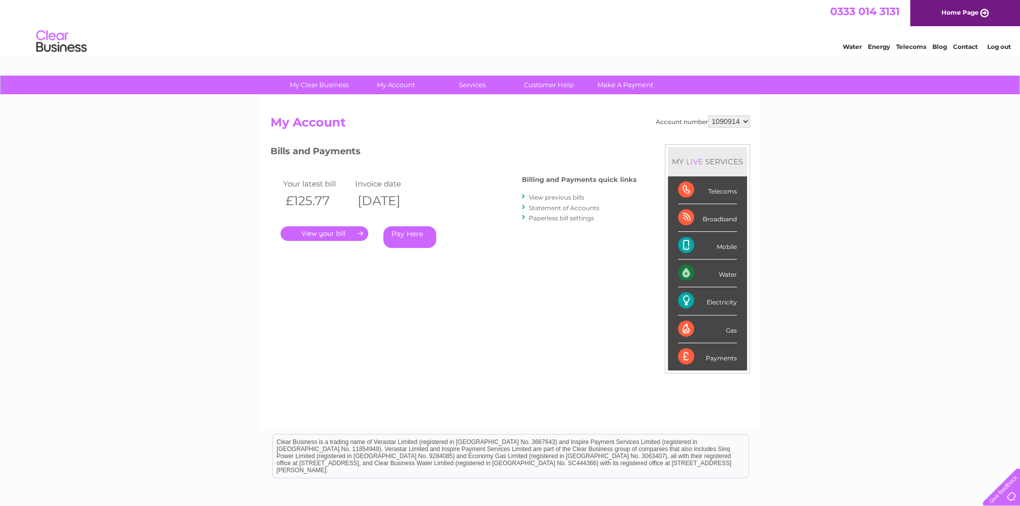
click at [579, 244] on div "Bills and Payments Billing and Payments quick links View previous bills Stateme…" at bounding box center [453, 203] width 366 height 118
drag, startPoint x: 600, startPoint y: 217, endPoint x: 522, endPoint y: 182, distance: 85.4
click at [522, 182] on div "Billing and Payments quick links View previous bills Statement of Accounts Pape…" at bounding box center [579, 200] width 115 height 66
drag, startPoint x: 522, startPoint y: 182, endPoint x: 480, endPoint y: 243, distance: 74.0
click at [480, 243] on div "Pay Here" at bounding box center [432, 237] width 99 height 22
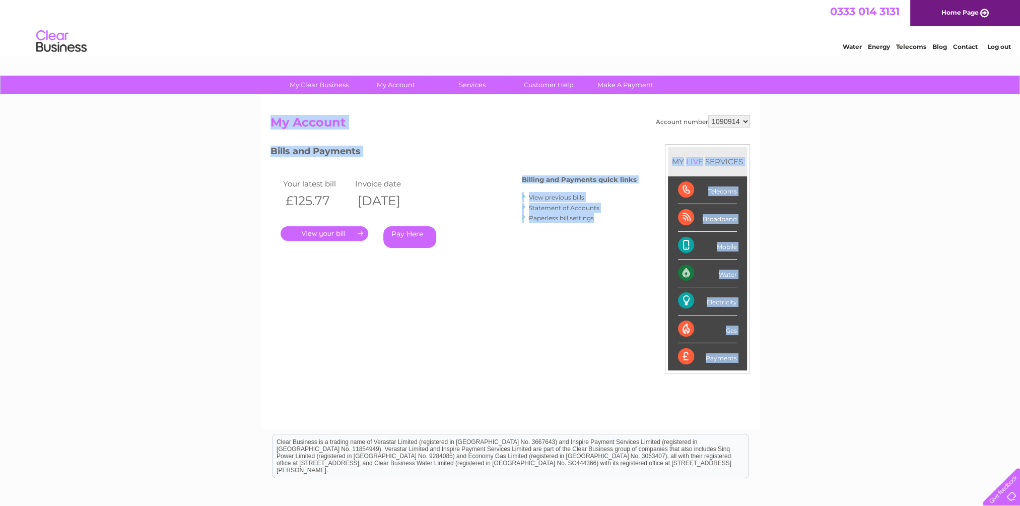
drag, startPoint x: 601, startPoint y: 218, endPoint x: 267, endPoint y: 121, distance: 348.2
click at [267, 121] on div "Account number 1090914 My Account MY LIVE SERVICES Telecoms Broadband Mobile Wa…" at bounding box center [510, 261] width 499 height 333
drag, startPoint x: 267, startPoint y: 121, endPoint x: 373, endPoint y: 127, distance: 105.9
click at [373, 127] on h2 "My Account" at bounding box center [509, 124] width 479 height 19
click at [366, 154] on h3 "Bills and Payments" at bounding box center [453, 153] width 366 height 18
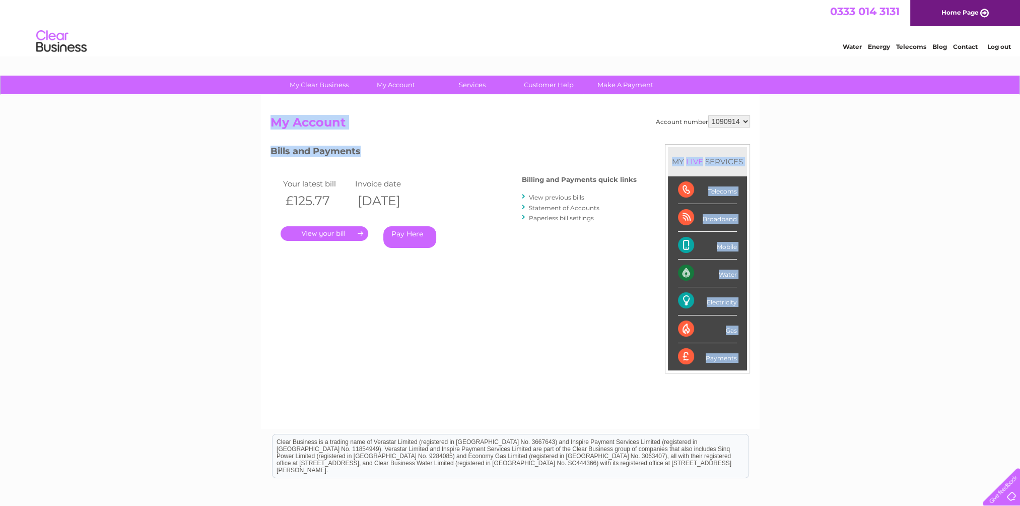
drag, startPoint x: 364, startPoint y: 154, endPoint x: 265, endPoint y: 123, distance: 103.5
click at [265, 123] on div "Account number 1090914 My Account MY LIVE SERVICES Telecoms Broadband Mobile Wa…" at bounding box center [510, 261] width 499 height 333
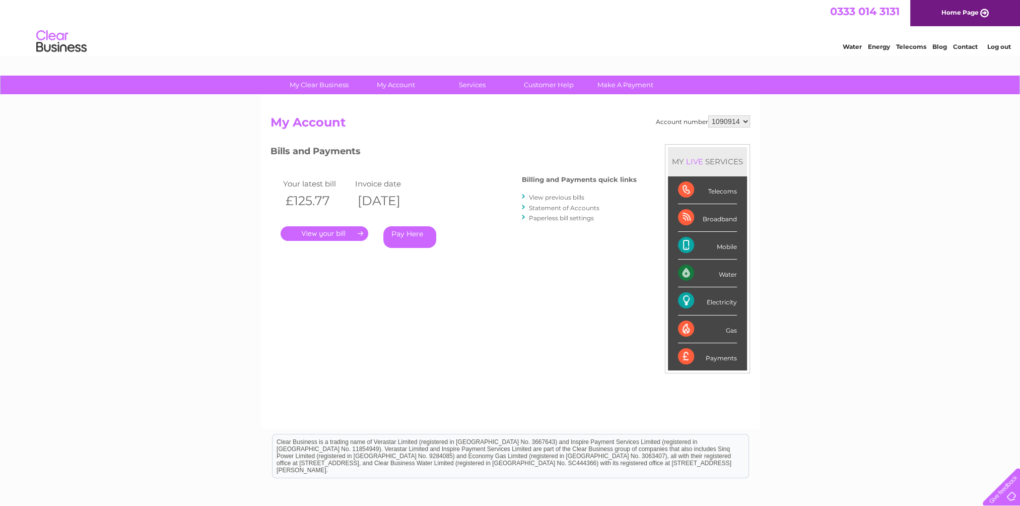
drag, startPoint x: 265, startPoint y: 123, endPoint x: 390, endPoint y: 142, distance: 126.3
click at [390, 142] on div "Account number 1090914 My Account MY LIVE SERVICES Telecoms Broadband Mobile Wa…" at bounding box center [509, 266] width 479 height 303
drag, startPoint x: 600, startPoint y: 218, endPoint x: 523, endPoint y: 177, distance: 86.9
click at [523, 177] on div "Billing and Payments quick links View previous bills Statement of Accounts Pape…" at bounding box center [579, 200] width 115 height 66
drag, startPoint x: 523, startPoint y: 177, endPoint x: 607, endPoint y: 218, distance: 93.5
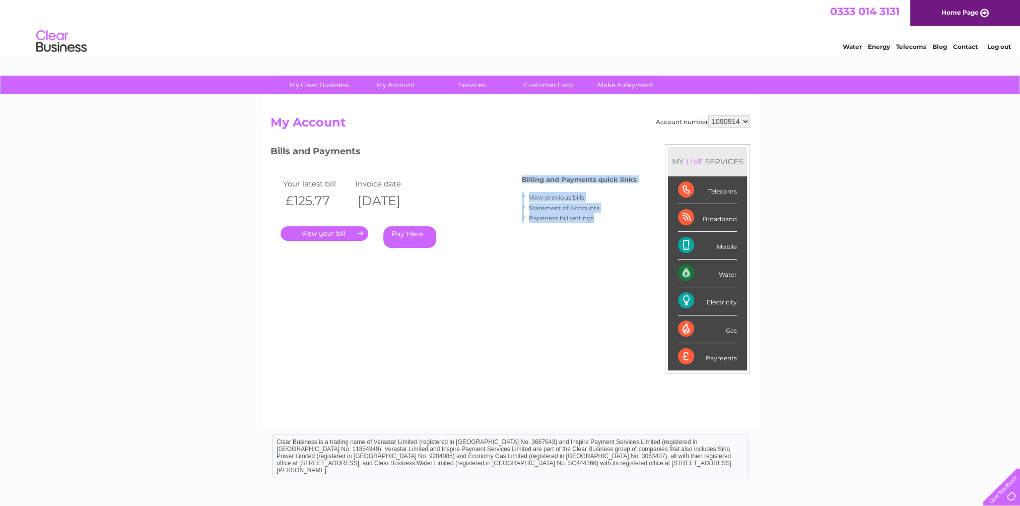
click at [607, 218] on li "Paperless bill settings" at bounding box center [579, 218] width 115 height 10
click at [600, 219] on li "Paperless bill settings" at bounding box center [579, 218] width 115 height 10
drag, startPoint x: 600, startPoint y: 219, endPoint x: 523, endPoint y: 180, distance: 86.0
click at [523, 180] on div "Billing and Payments quick links View previous bills Statement of Accounts Pape…" at bounding box center [579, 200] width 115 height 66
drag, startPoint x: 523, startPoint y: 180, endPoint x: 608, endPoint y: 223, distance: 94.6
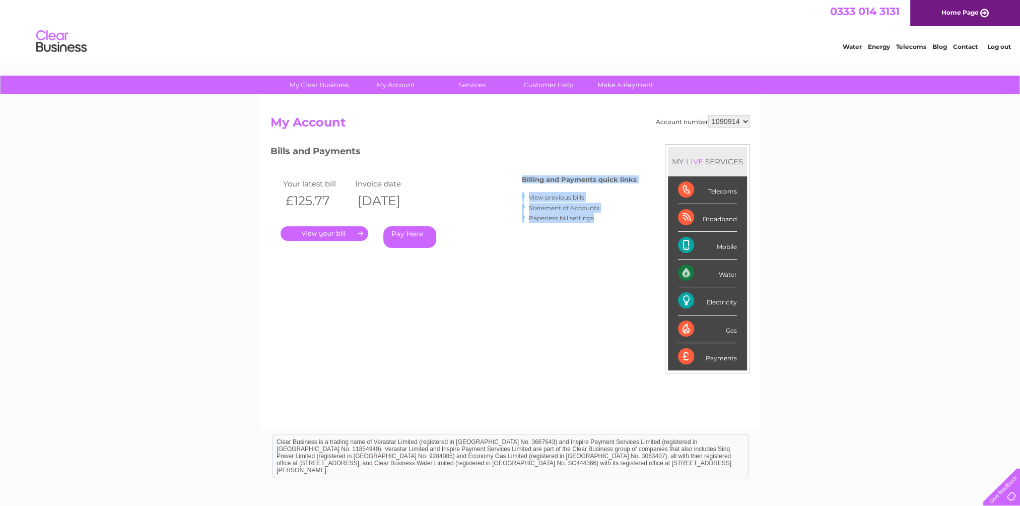
click at [608, 223] on div "Billing and Payments quick links View previous bills Statement of Accounts Pape…" at bounding box center [579, 200] width 115 height 66
click at [600, 218] on li "Paperless bill settings" at bounding box center [579, 218] width 115 height 10
drag, startPoint x: 598, startPoint y: 218, endPoint x: 524, endPoint y: 180, distance: 83.6
click at [524, 180] on div "Billing and Payments quick links View previous bills Statement of Accounts Pape…" at bounding box center [579, 200] width 115 height 66
drag, startPoint x: 448, startPoint y: 206, endPoint x: 267, endPoint y: 127, distance: 197.3
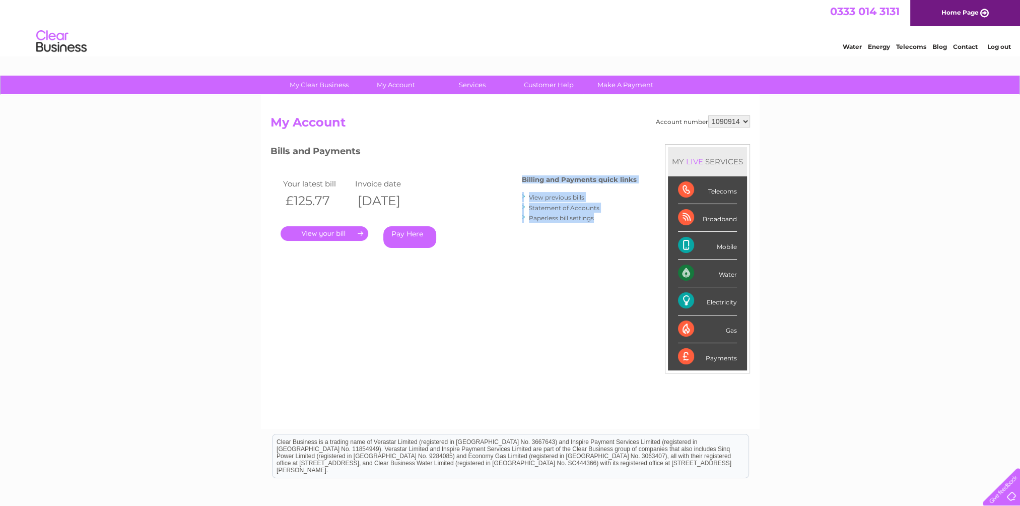
click at [267, 127] on div "Account number 1090914 My Account MY LIVE SERVICES Telecoms Broadband Mobile Wa…" at bounding box center [510, 261] width 499 height 333
drag, startPoint x: 267, startPoint y: 127, endPoint x: 411, endPoint y: 134, distance: 143.7
click at [411, 134] on div "Account number 1090914 My Account MY LIVE SERVICES Telecoms Broadband Mobile Wa…" at bounding box center [509, 266] width 479 height 303
